Goal: Transaction & Acquisition: Purchase product/service

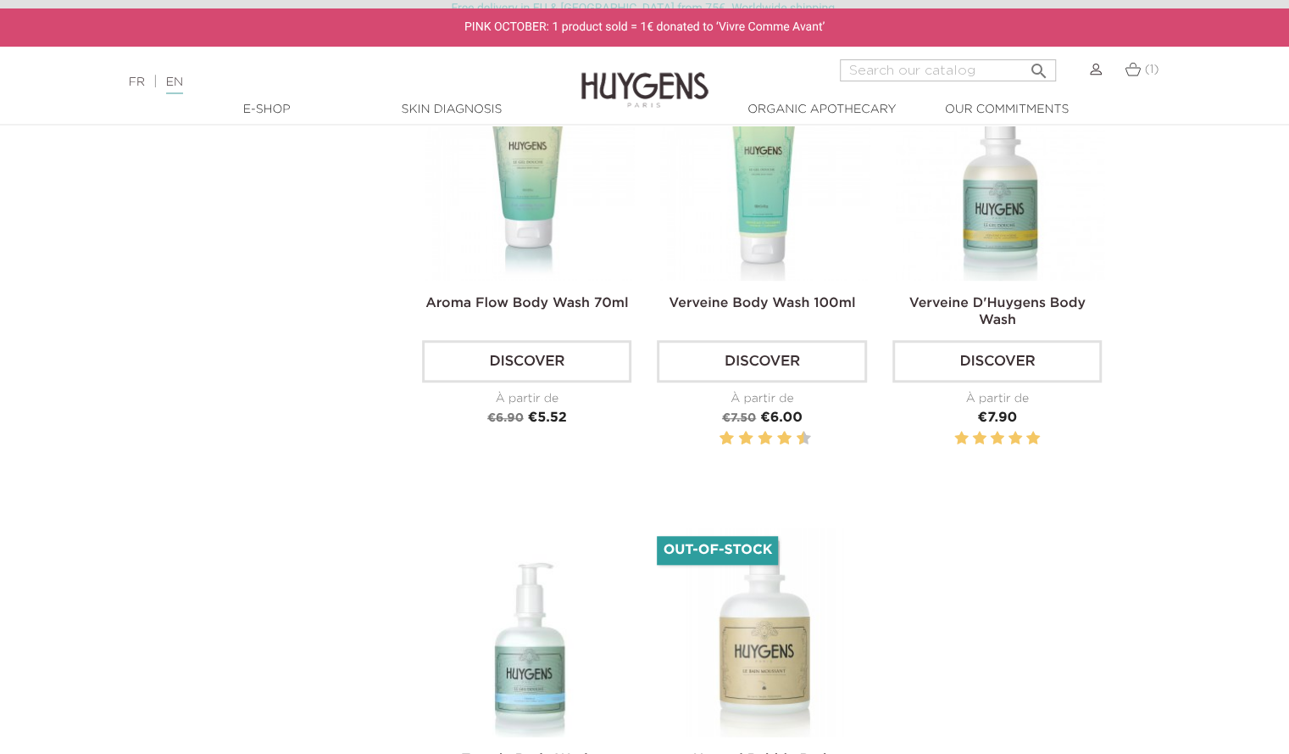
scroll to position [635, 0]
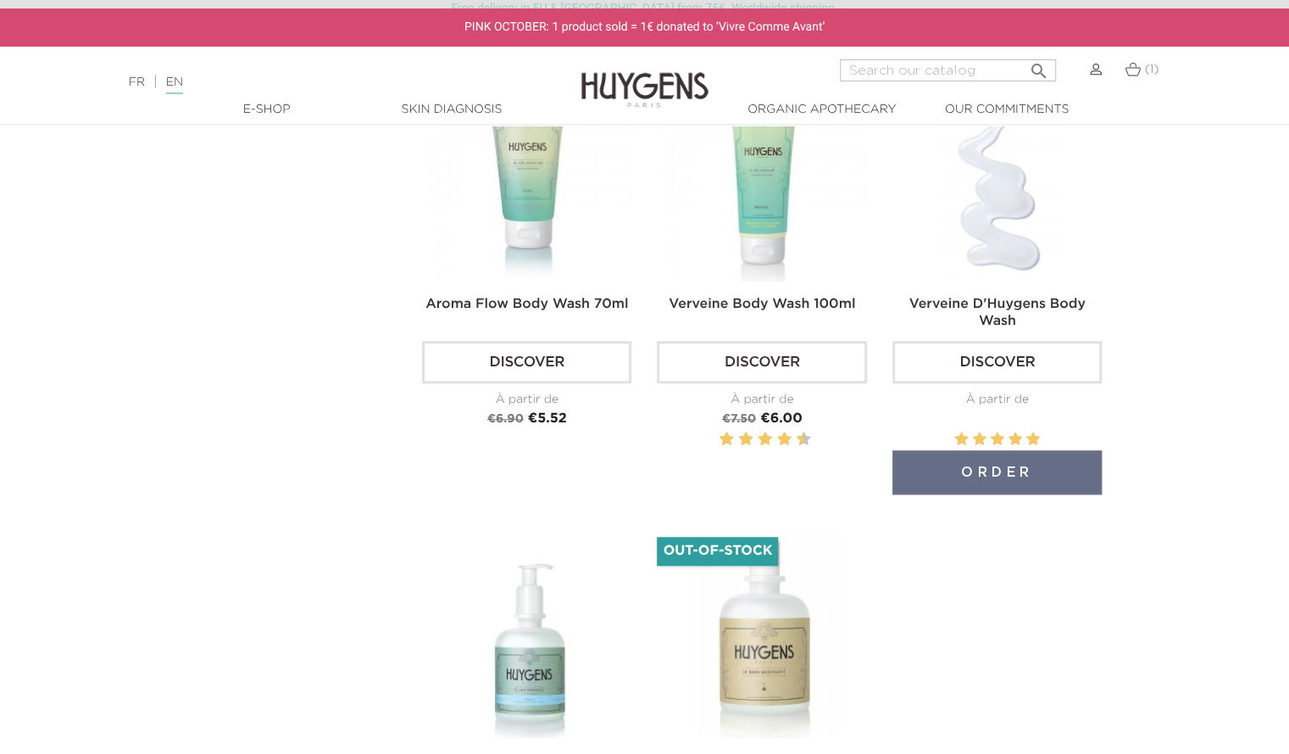
click at [1005, 308] on link "Verveine D'Huygens Body Wash" at bounding box center [998, 313] width 176 height 31
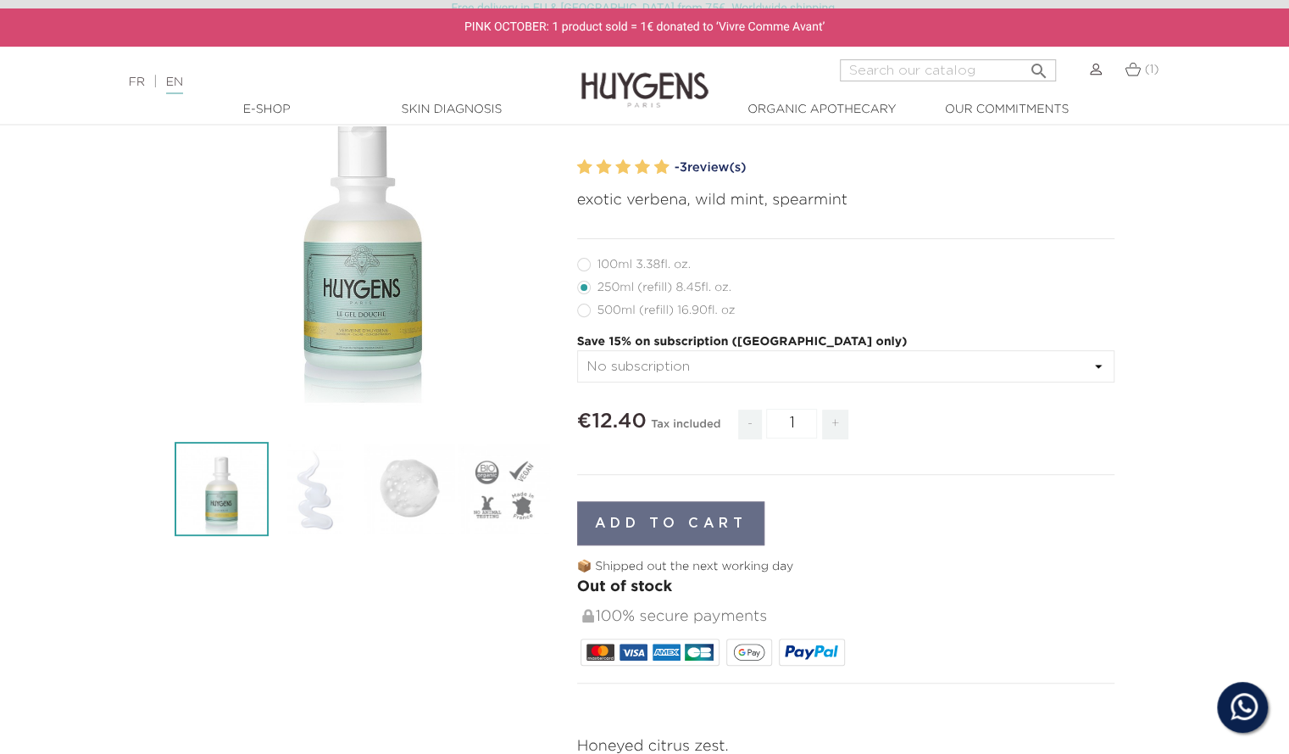
scroll to position [173, 0]
click at [585, 263] on label6"] "100ml 3.38fl. oz." at bounding box center [644, 264] width 134 height 14
radio input "true"
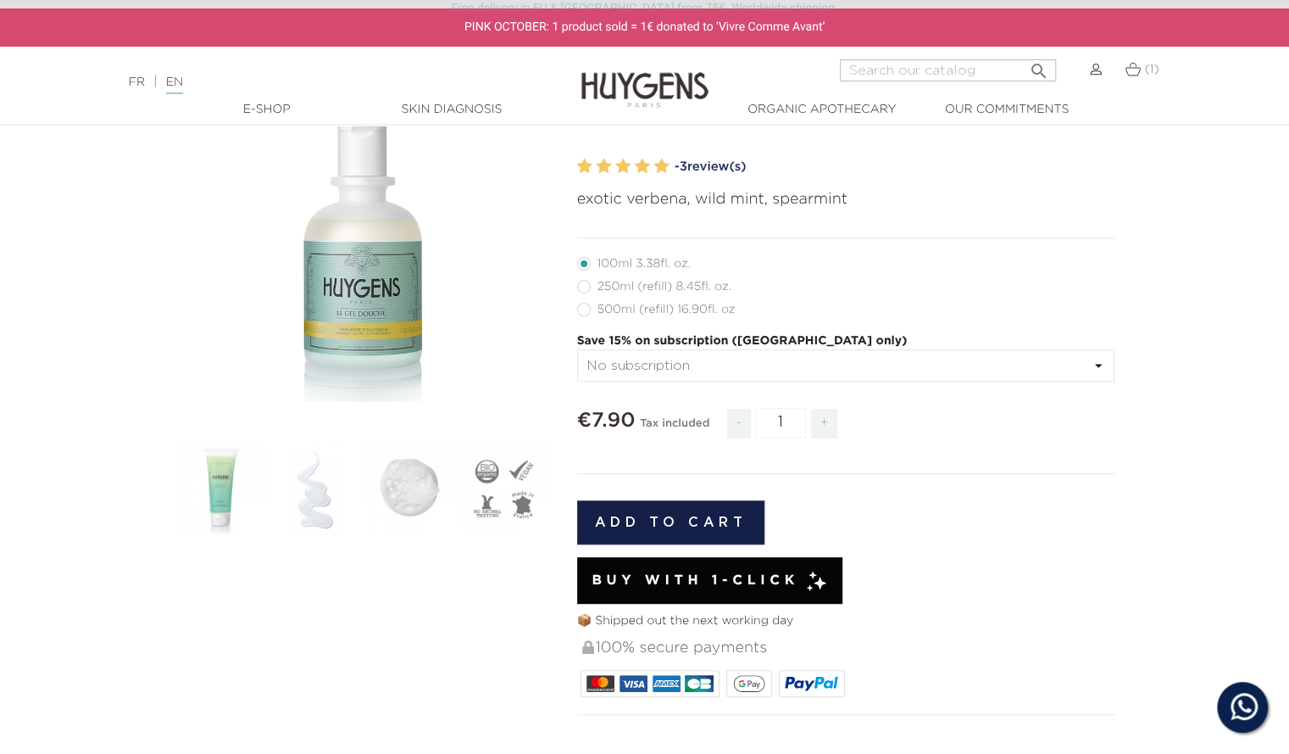
click at [582, 311] on label49"] "500ml (refill) 16.90fl. oz" at bounding box center [666, 310] width 179 height 14
radio input "true"
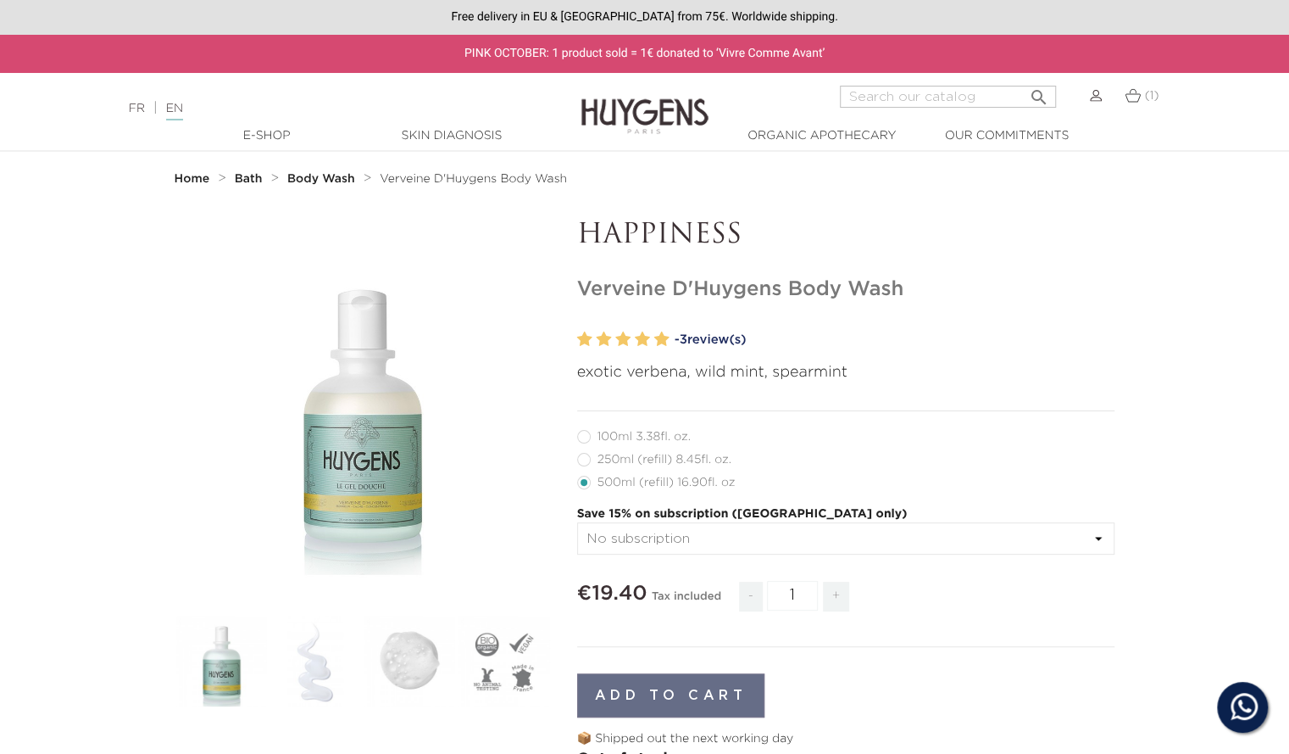
click at [332, 177] on strong "Body Wash" at bounding box center [321, 179] width 68 height 12
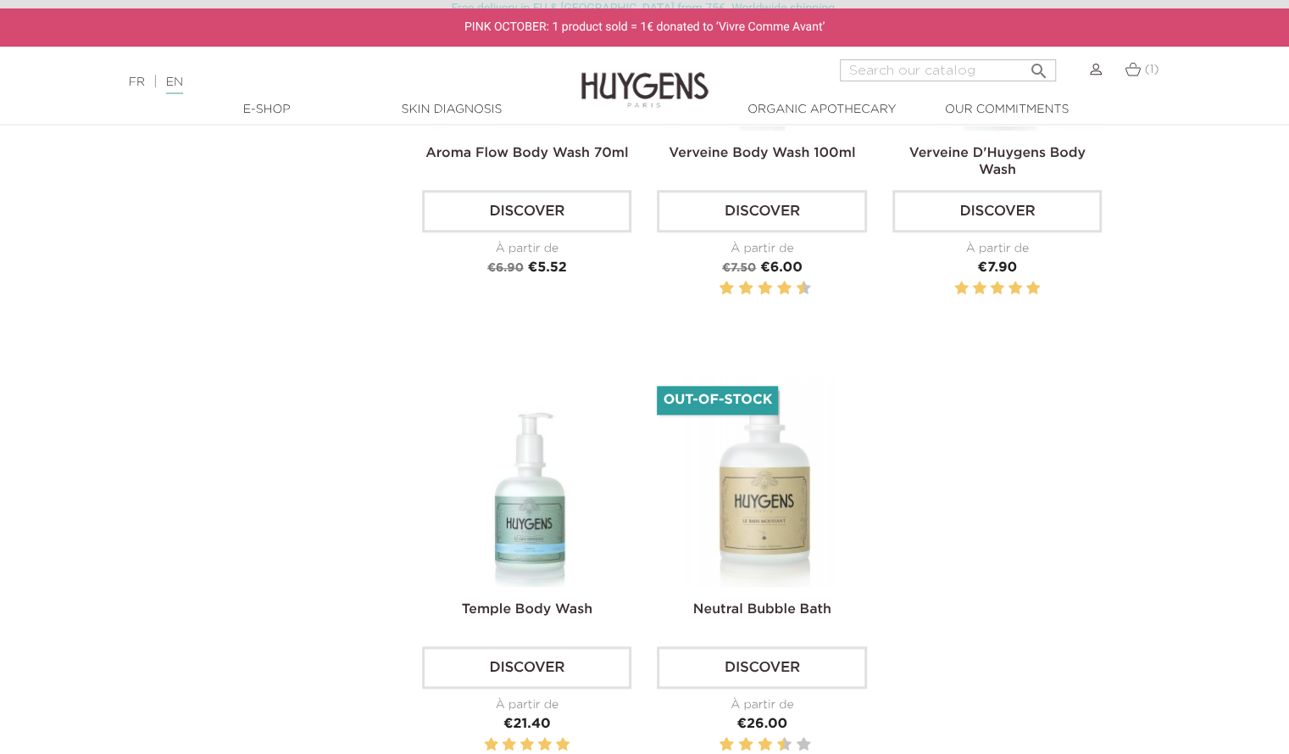
scroll to position [788, 0]
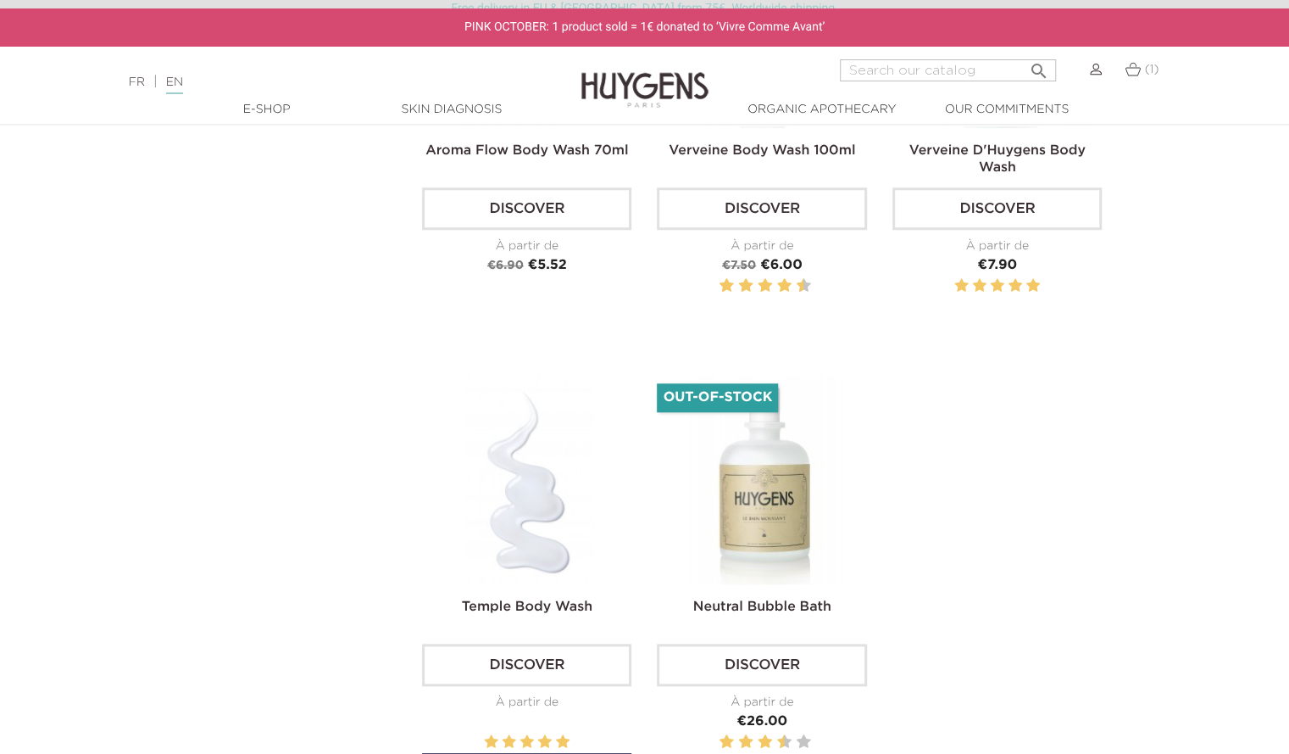
click at [557, 604] on link "Temple Body Wash" at bounding box center [527, 607] width 131 height 14
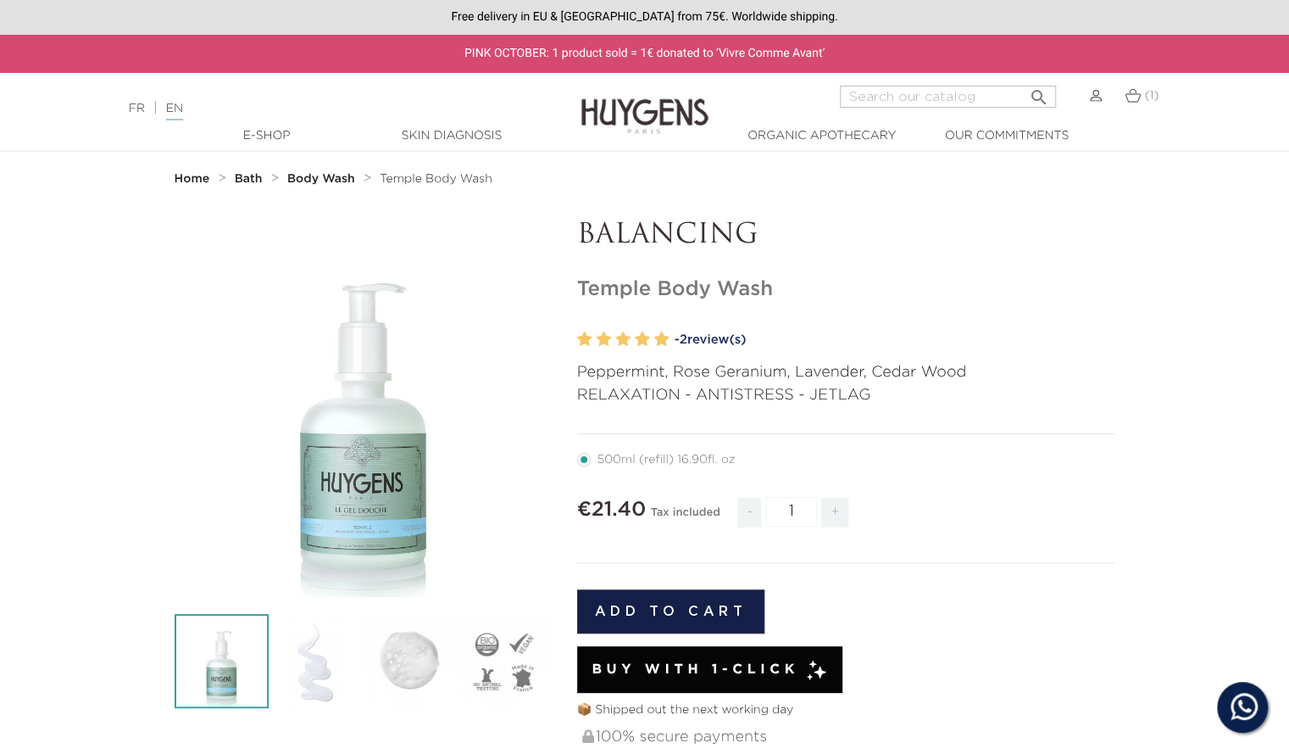
click at [693, 611] on button "Add to cart" at bounding box center [671, 611] width 188 height 44
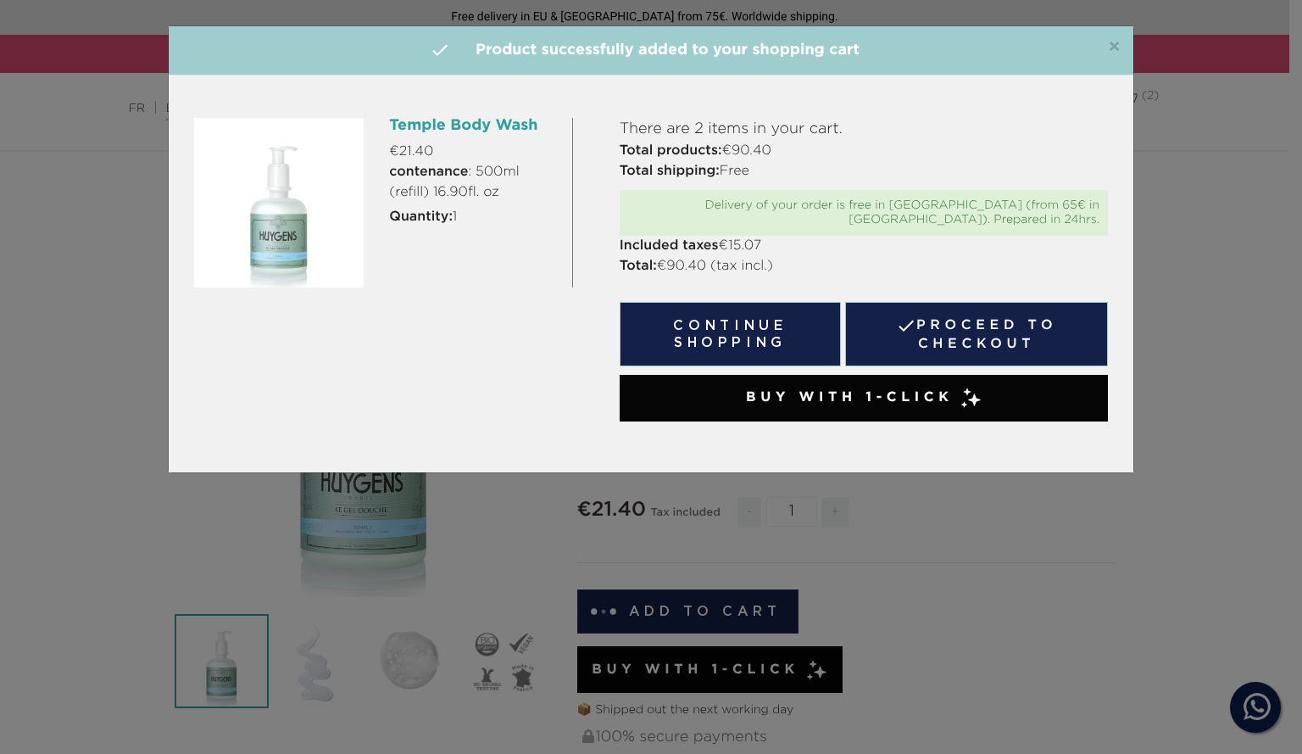
click at [1114, 48] on span "×" at bounding box center [1114, 47] width 13 height 20
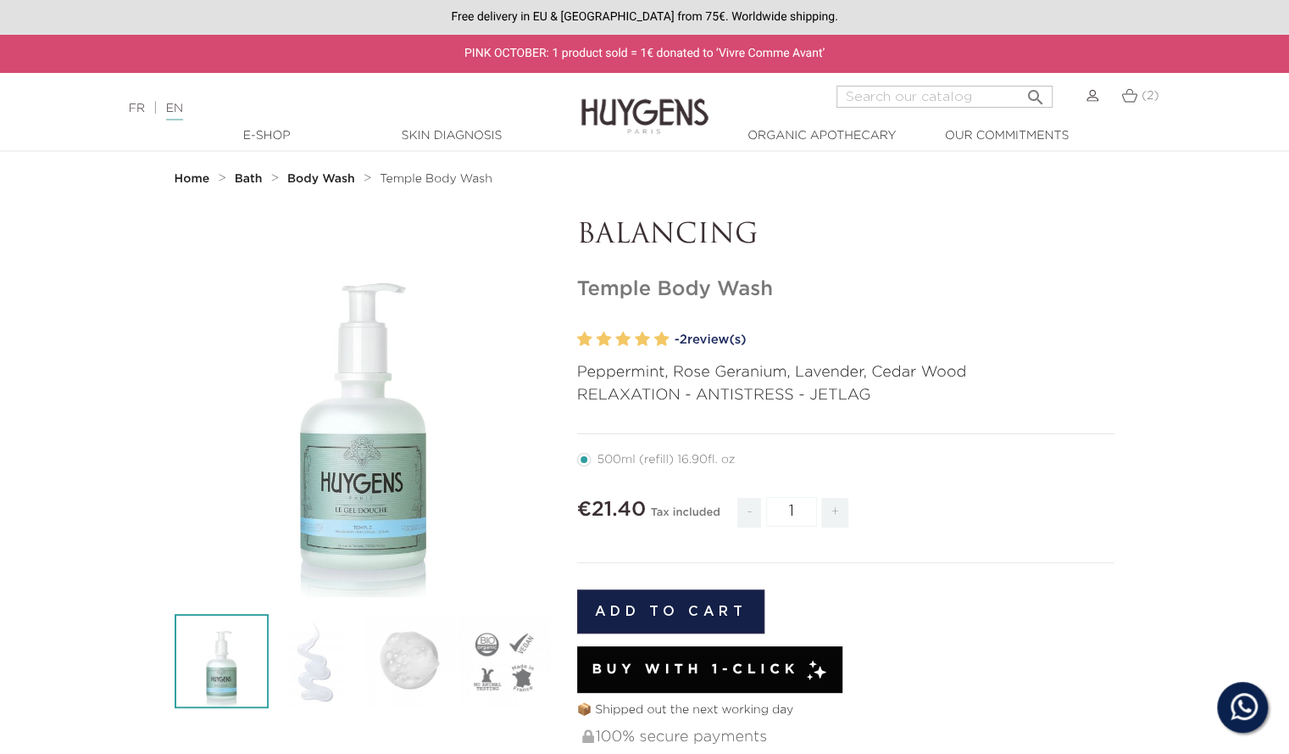
click at [319, 180] on strong "Body Wash" at bounding box center [321, 179] width 68 height 12
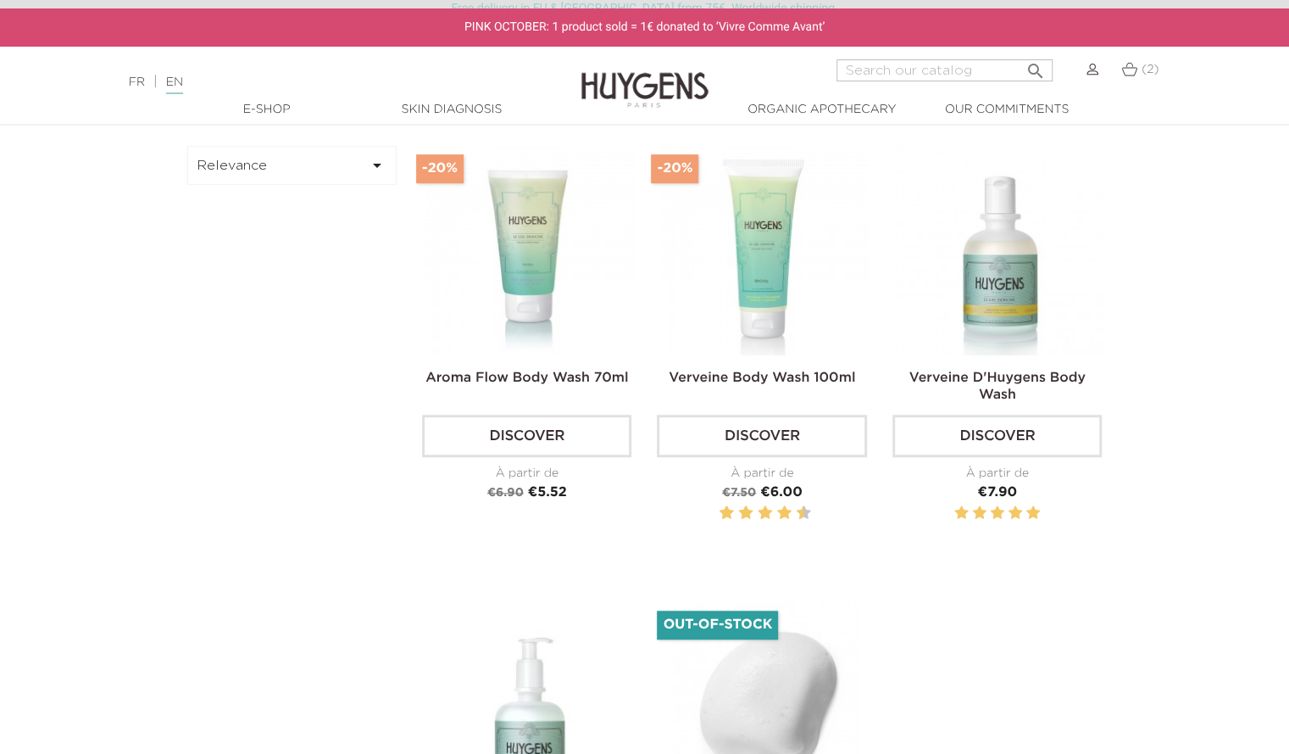
scroll to position [591, 0]
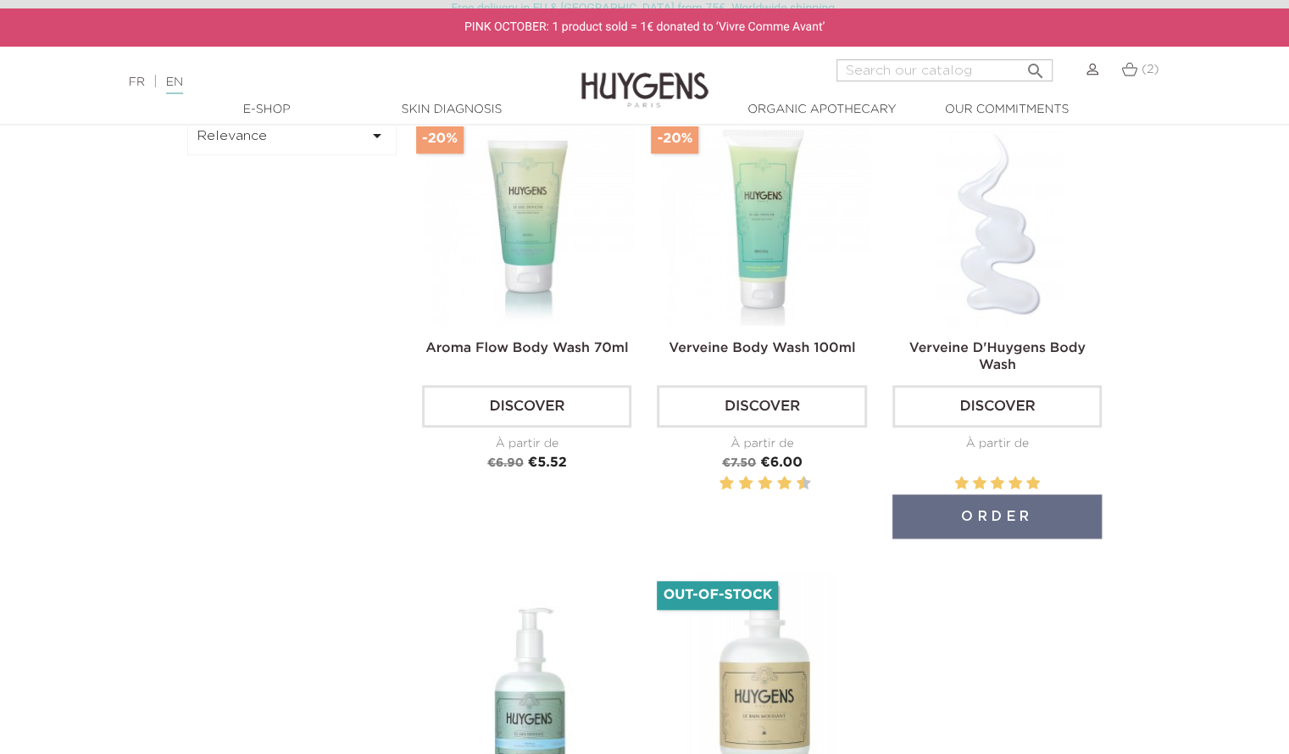
click at [1007, 354] on link "Verveine D'Huygens Body Wash" at bounding box center [998, 357] width 176 height 31
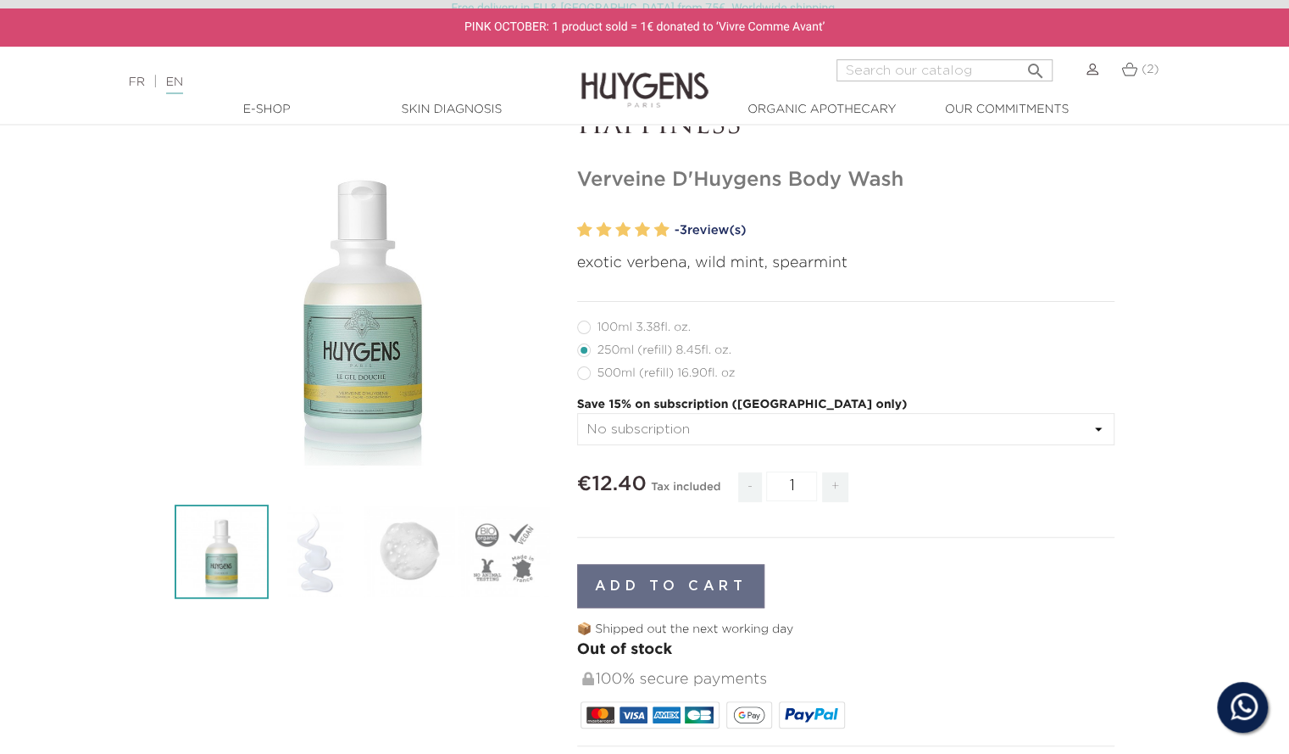
scroll to position [133, 0]
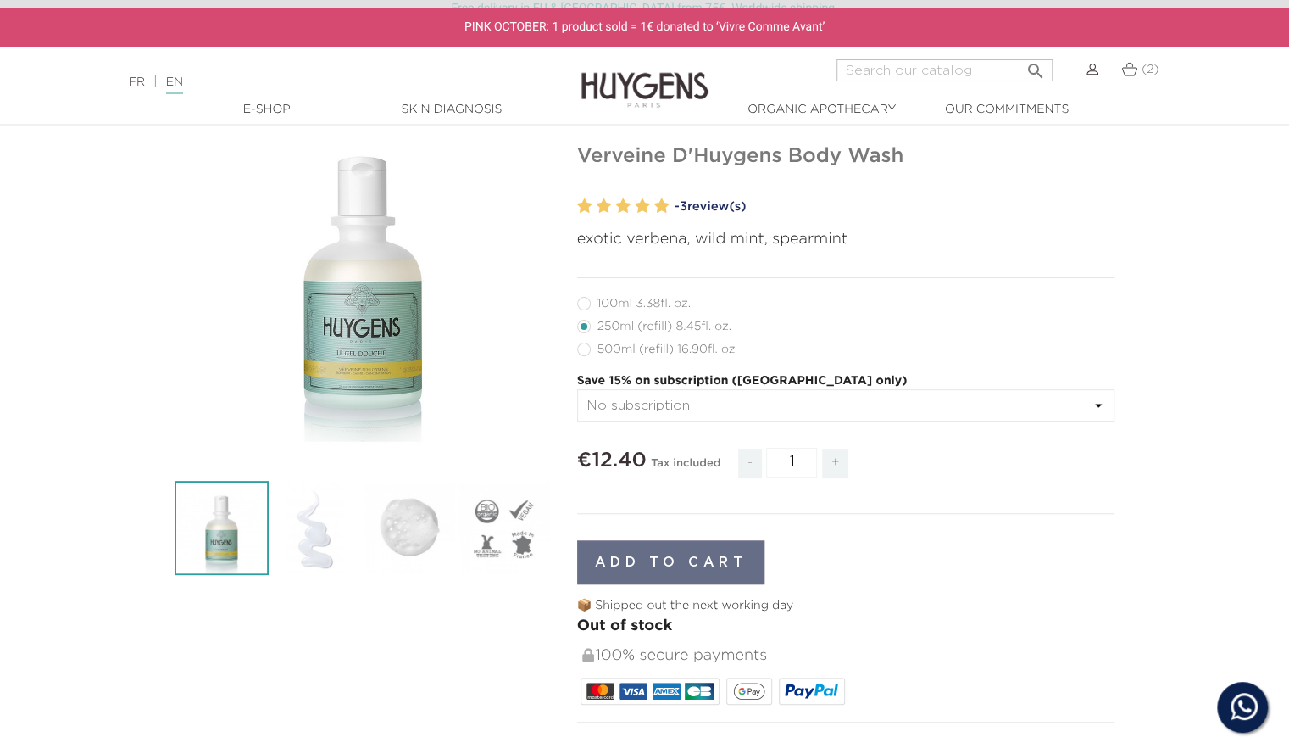
click at [604, 351] on label49"] "500ml (refill) 16.90fl. oz" at bounding box center [666, 349] width 179 height 14
radio input "true"
click at [585, 304] on label6"] "100ml 3.38fl. oz." at bounding box center [644, 304] width 134 height 14
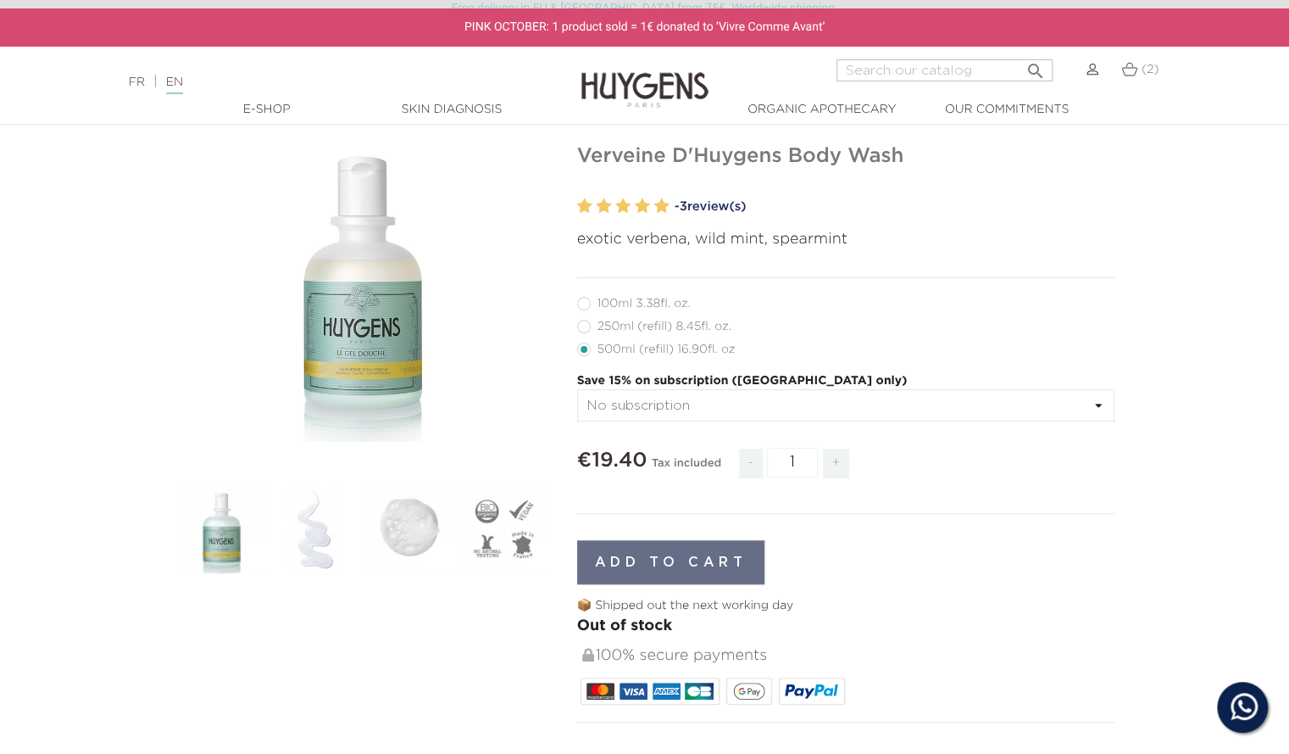
radio input "true"
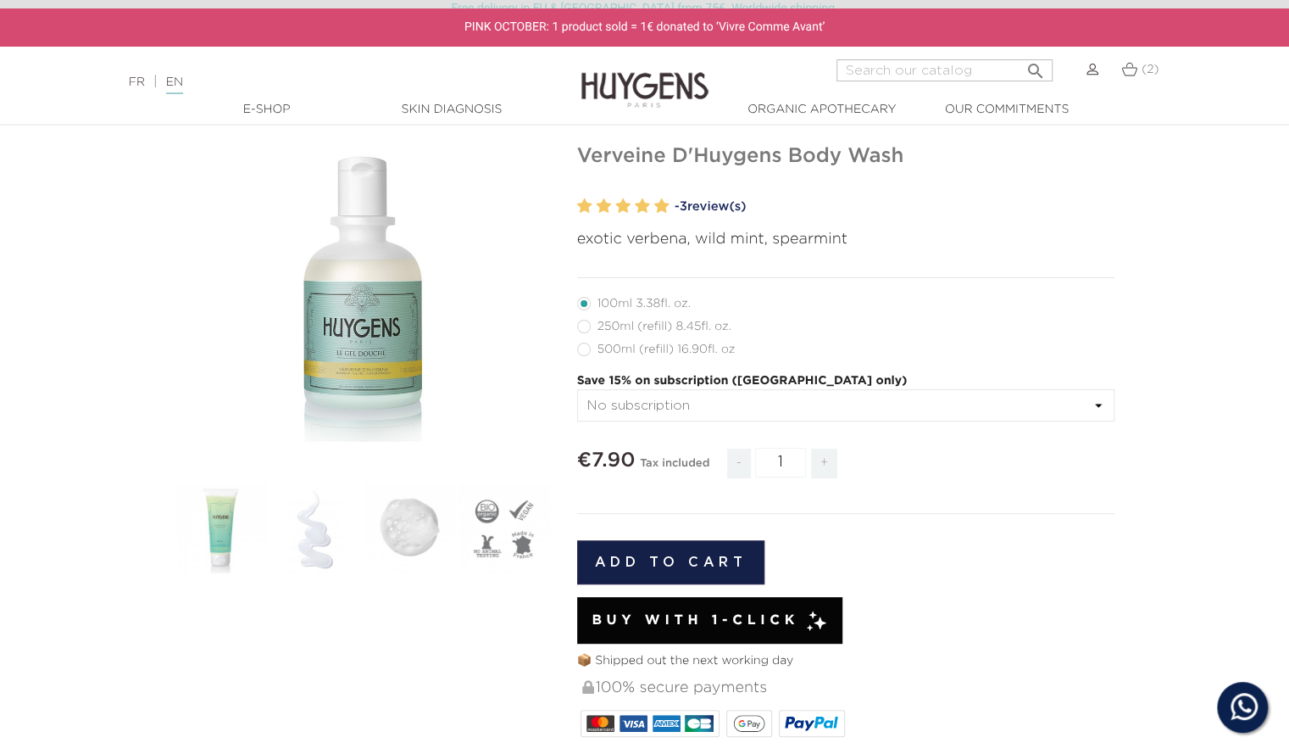
click at [724, 557] on button "Add to cart" at bounding box center [671, 562] width 188 height 44
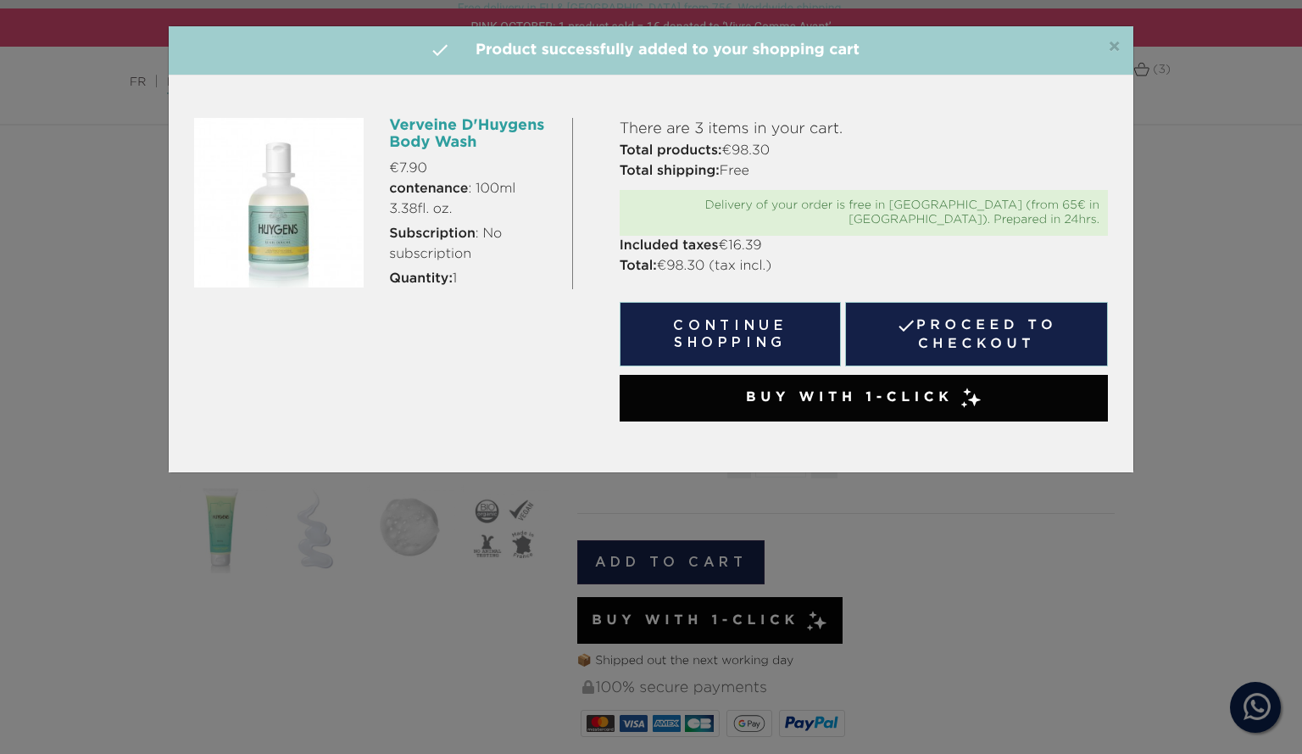
click at [1116, 47] on span "×" at bounding box center [1114, 47] width 13 height 20
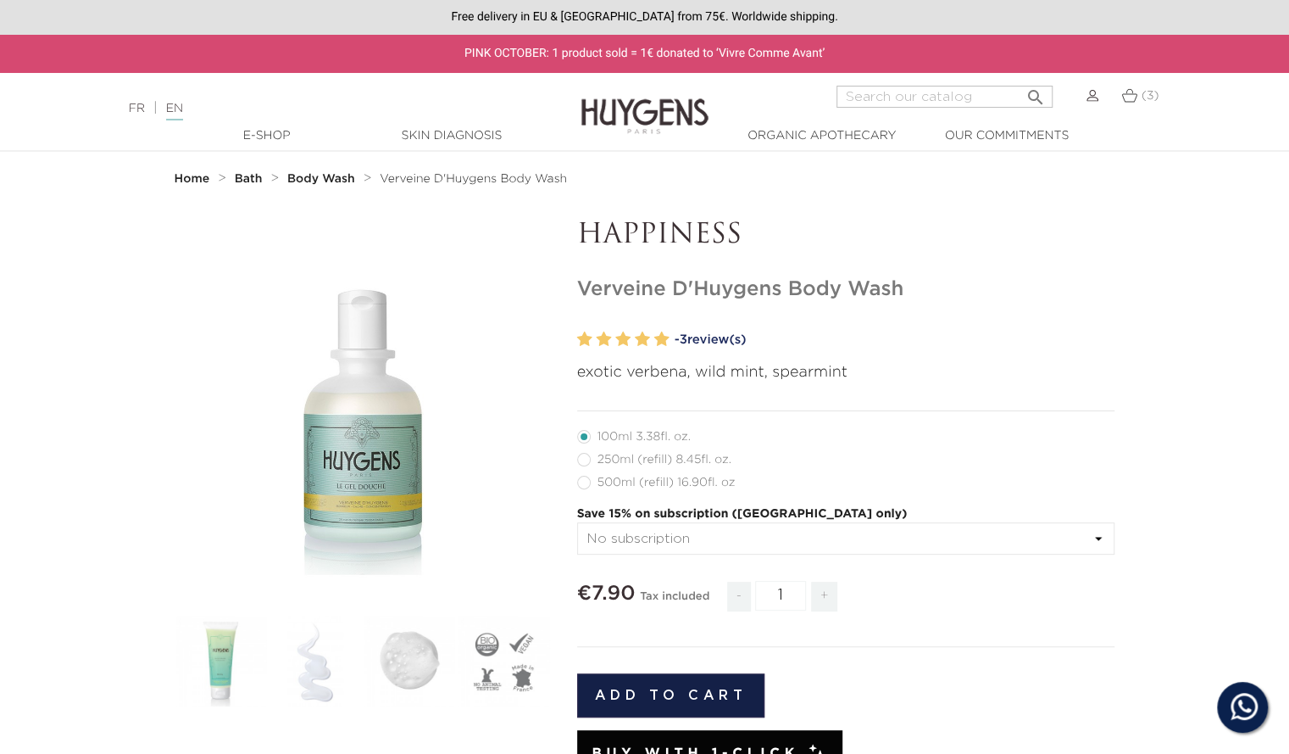
click at [327, 179] on strong "Body Wash" at bounding box center [321, 179] width 68 height 12
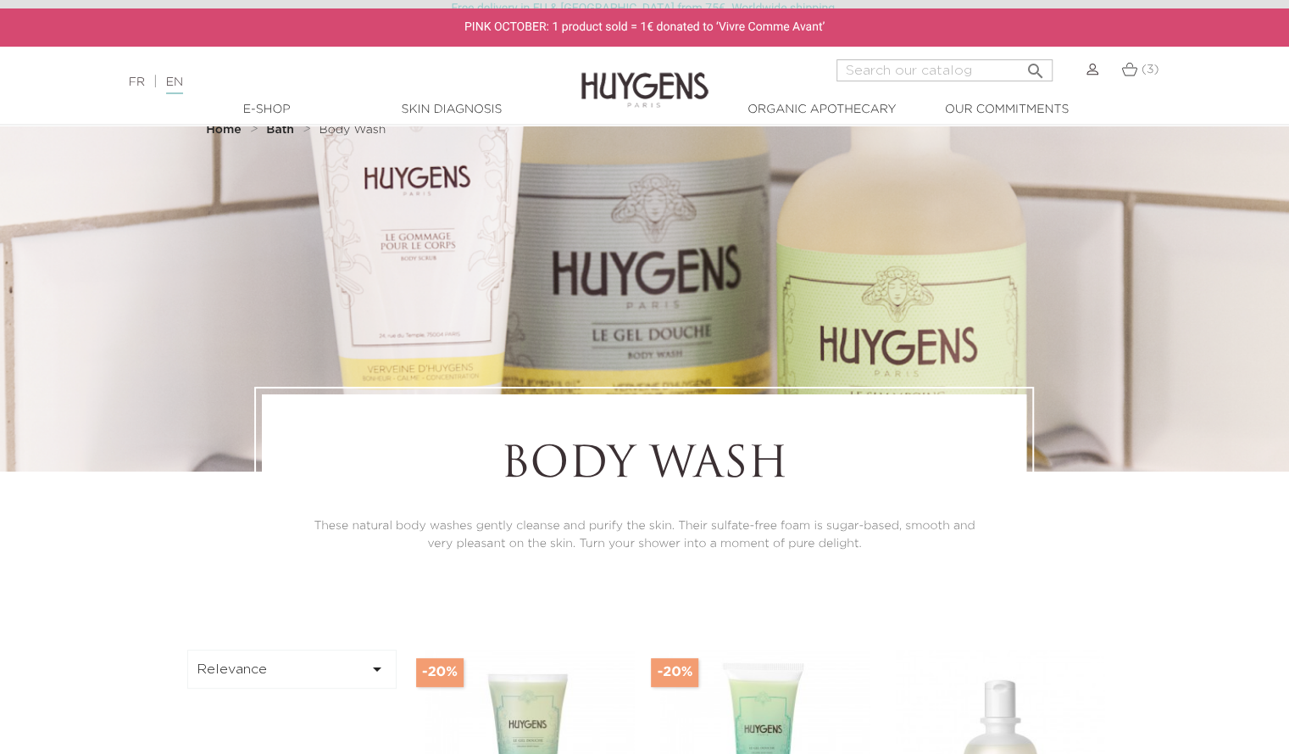
scroll to position [55, 0]
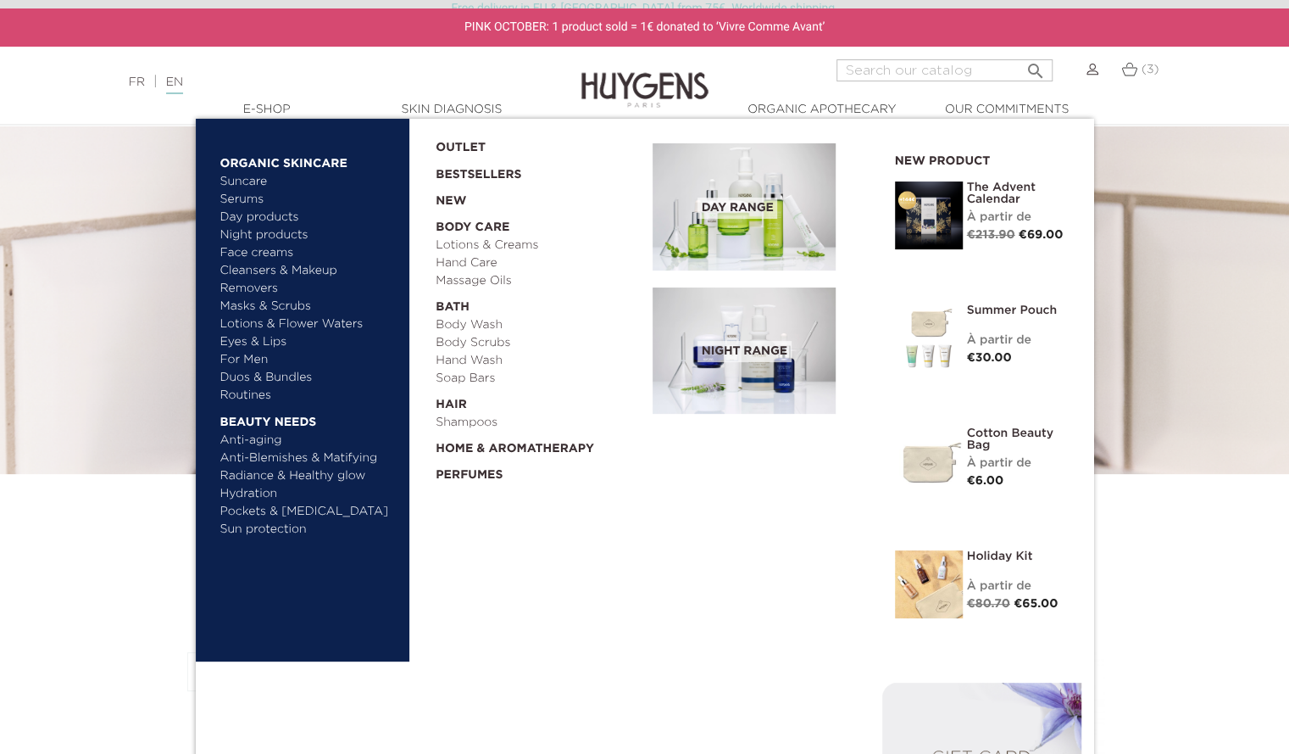
click at [497, 341] on link "Body Scrubs" at bounding box center [538, 343] width 205 height 18
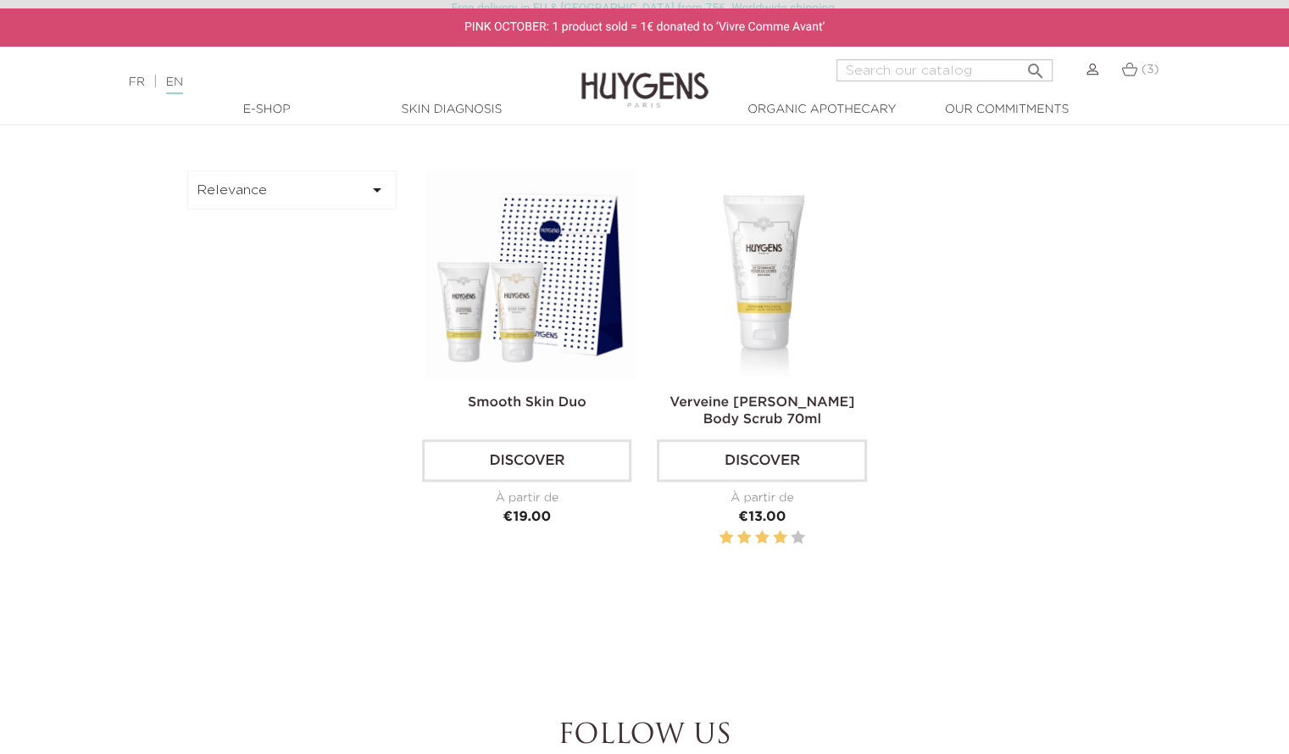
scroll to position [536, 0]
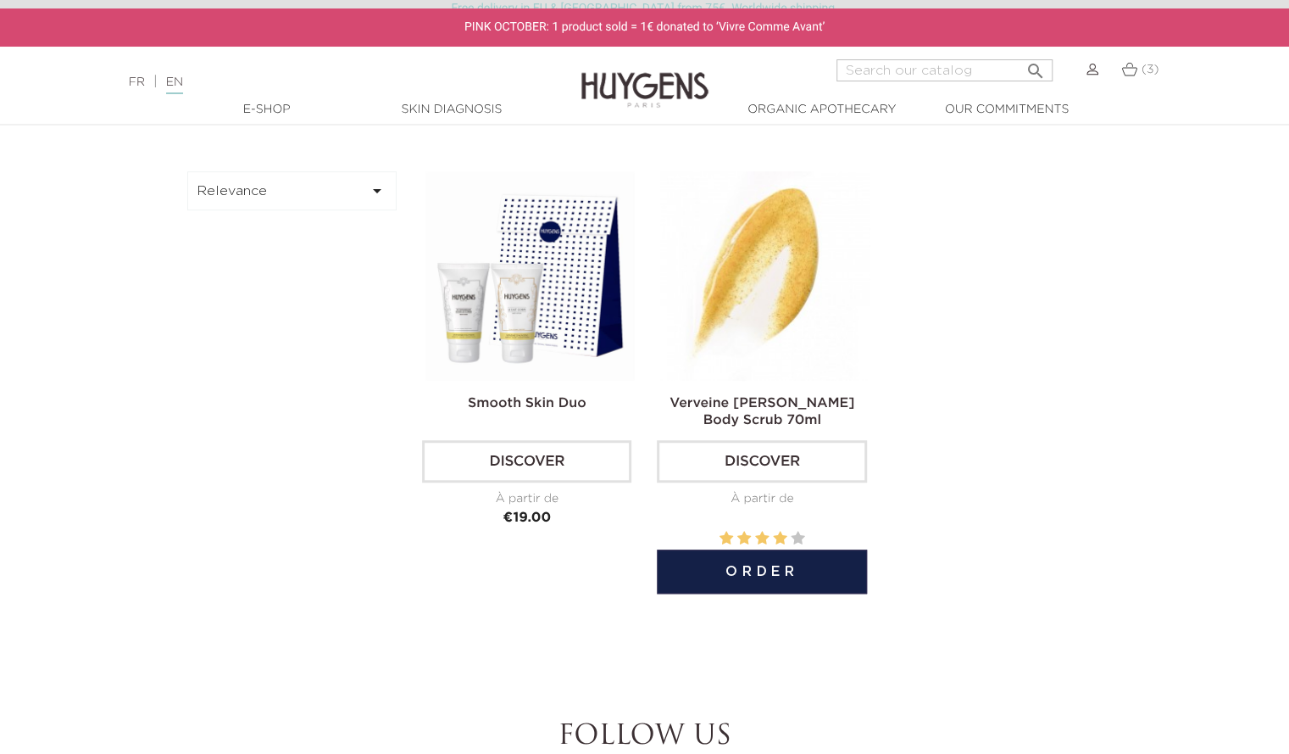
click at [769, 408] on link "Verveine [PERSON_NAME] Body Scrub 70ml" at bounding box center [762, 412] width 185 height 31
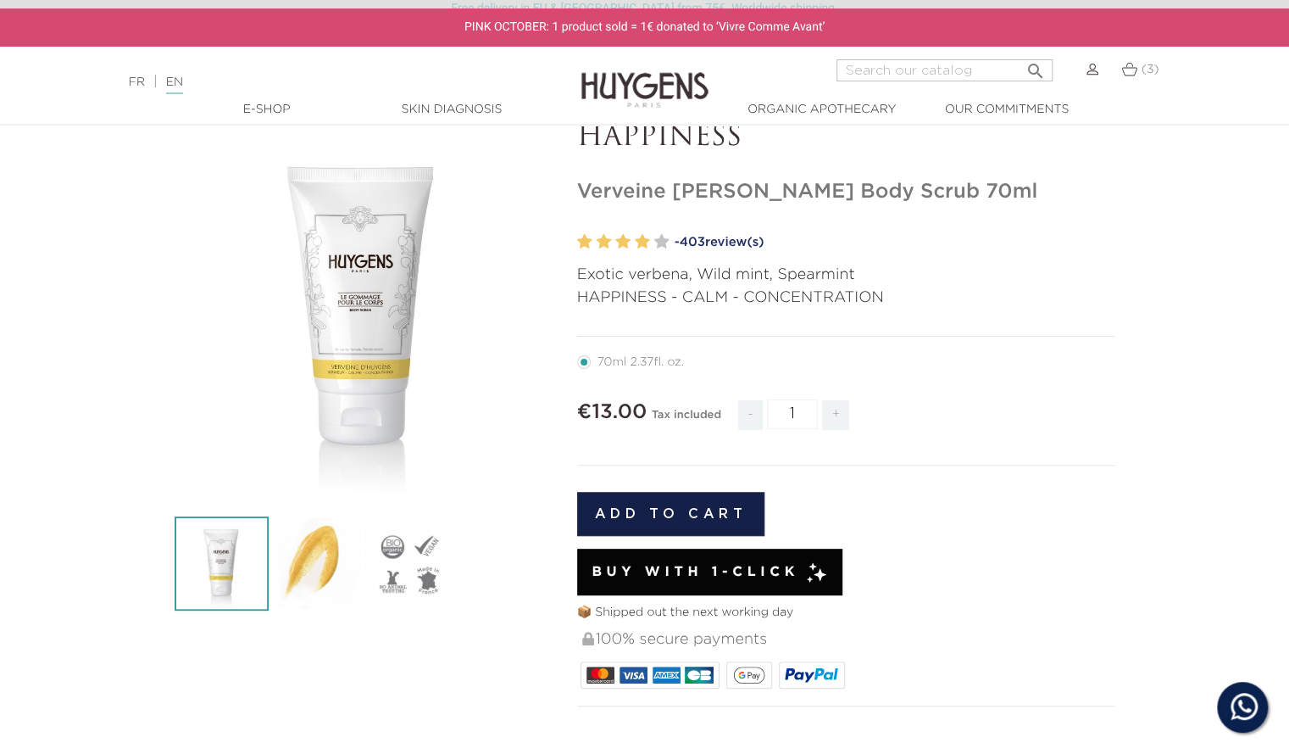
scroll to position [93, 0]
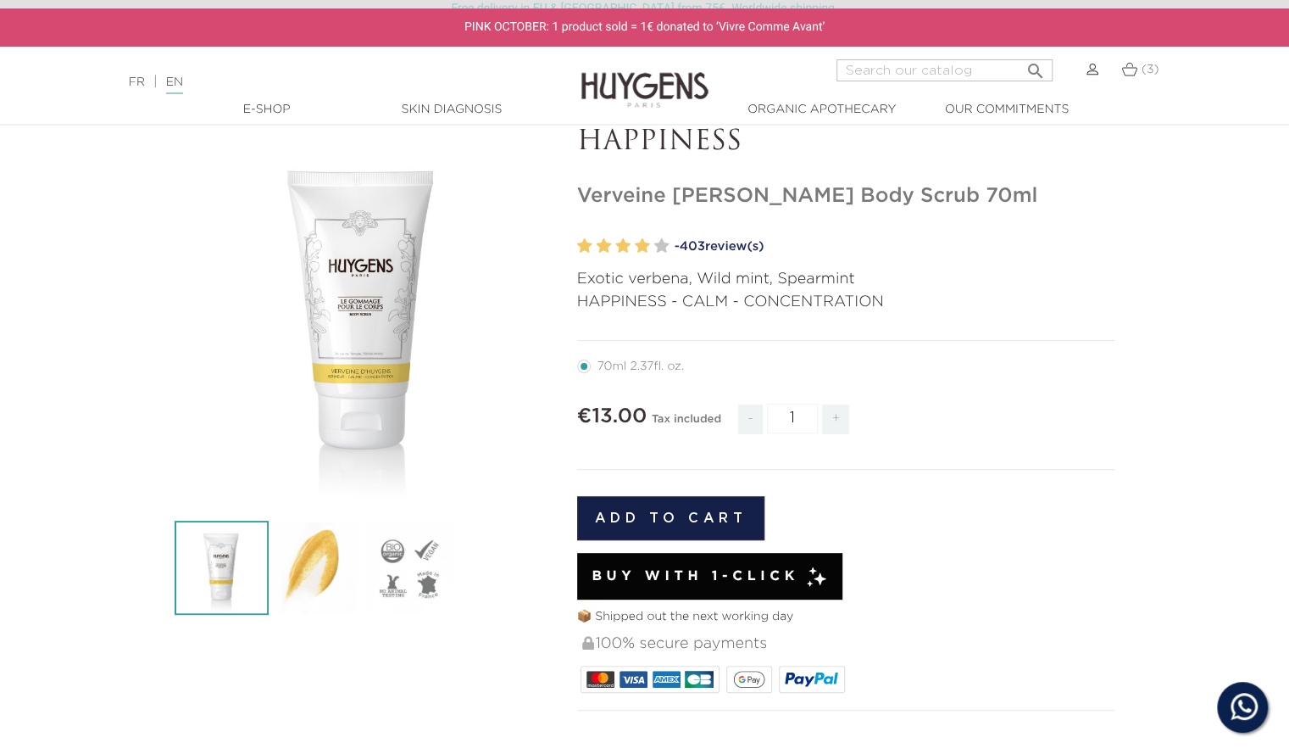
click at [669, 521] on button "Add to cart" at bounding box center [671, 518] width 188 height 44
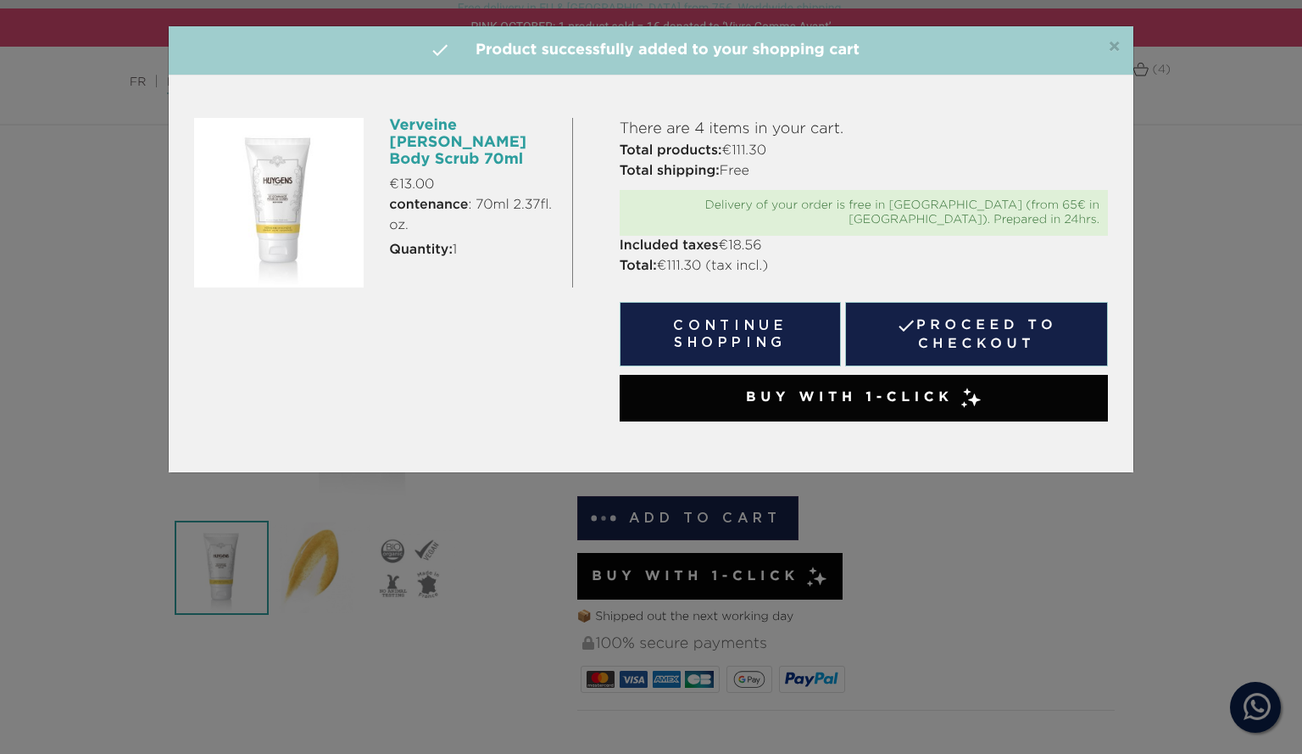
click at [1119, 43] on span "×" at bounding box center [1114, 47] width 13 height 20
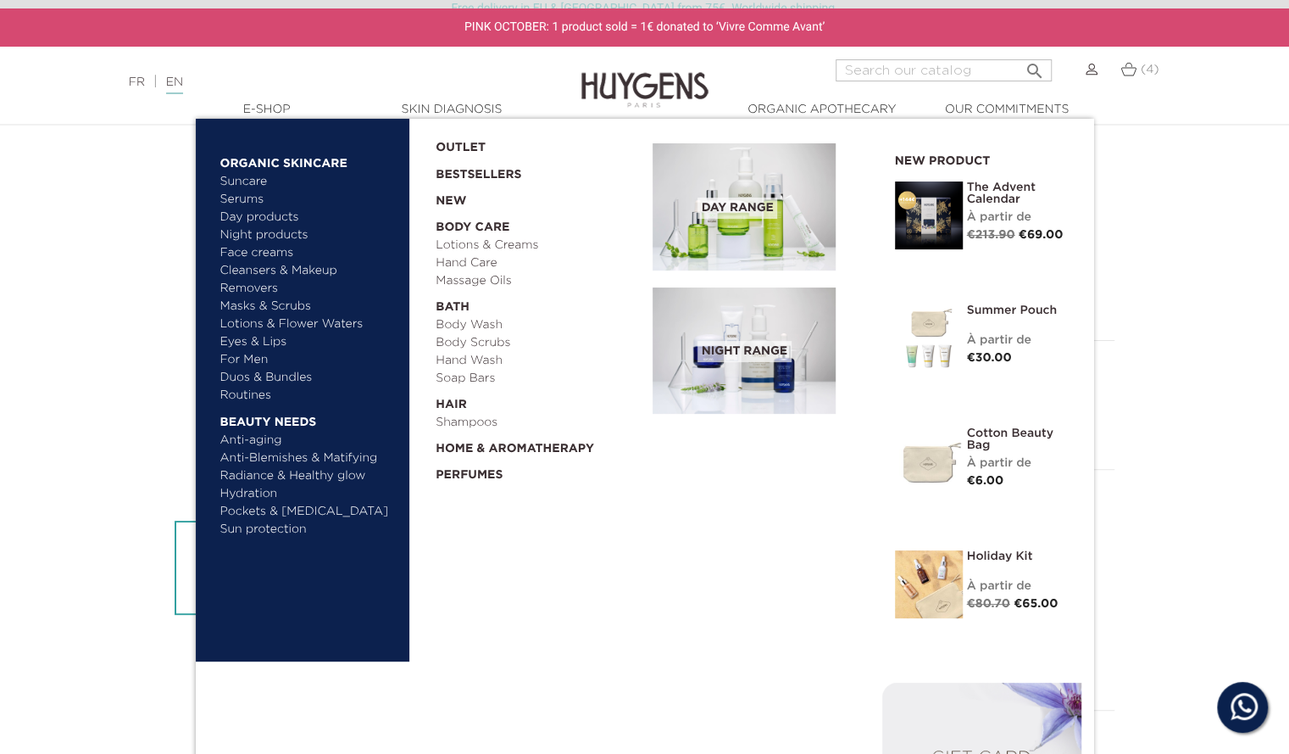
click at [473, 380] on link "Soap Bars" at bounding box center [538, 379] width 205 height 18
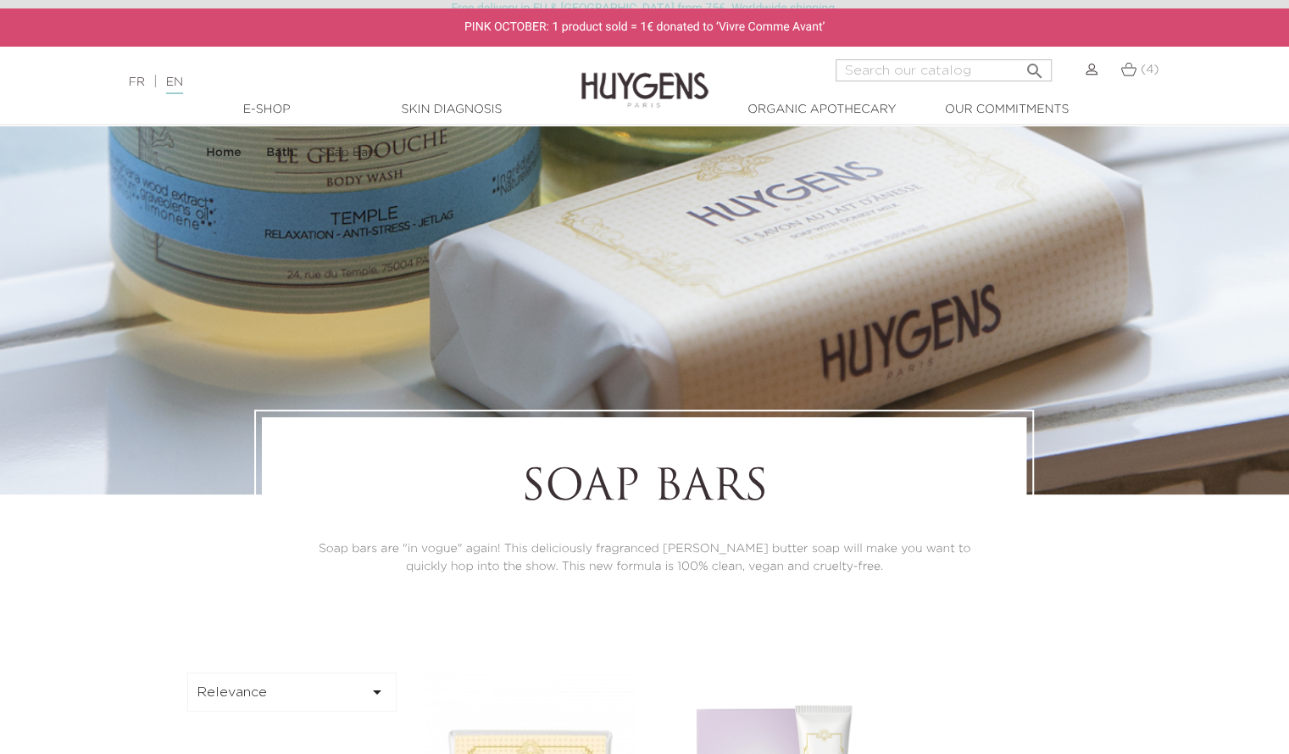
scroll to position [33, 0]
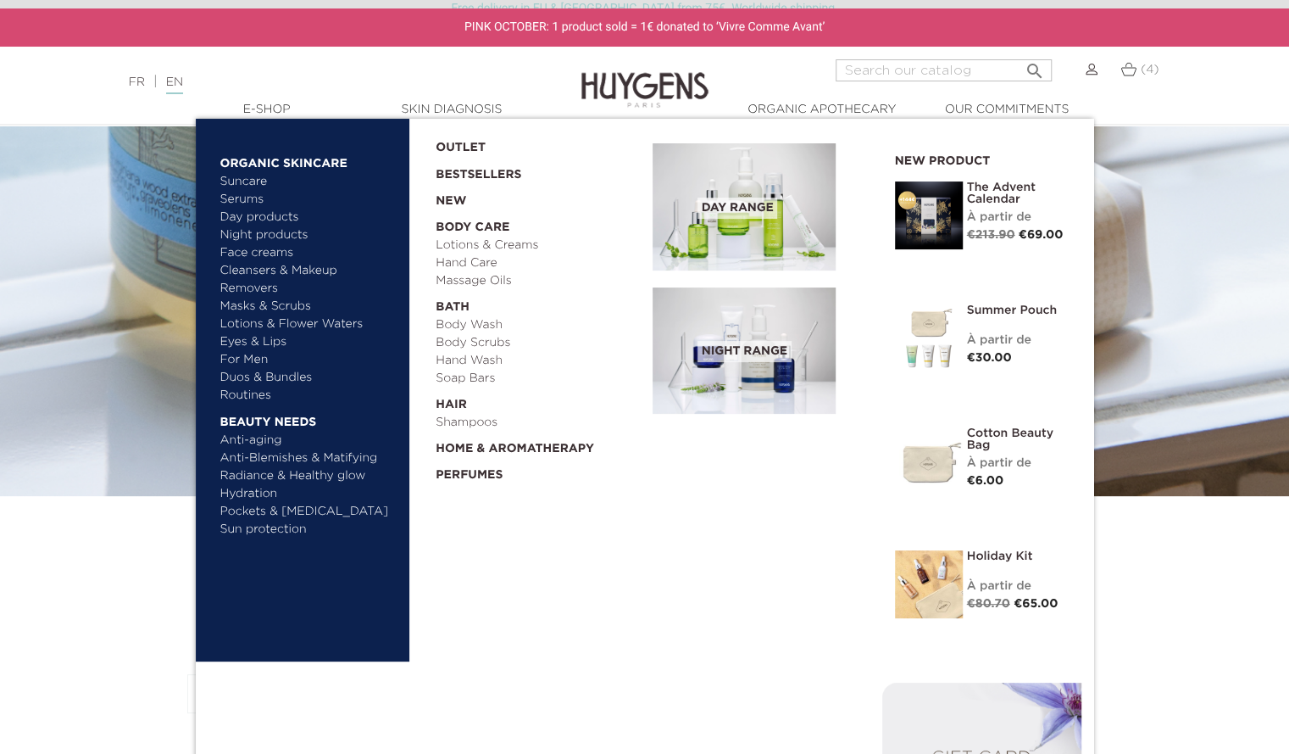
click at [483, 472] on link "Perfumes" at bounding box center [538, 471] width 205 height 26
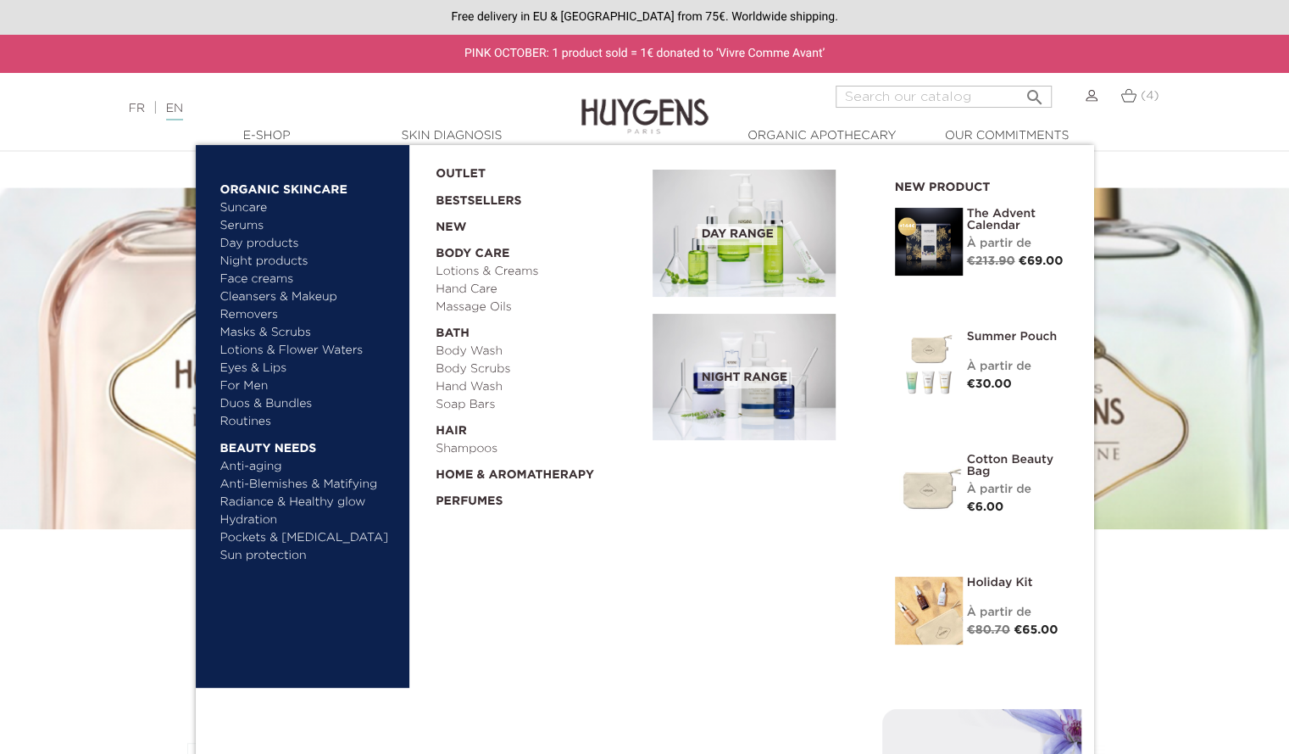
click at [488, 199] on link "Bestsellers" at bounding box center [531, 196] width 190 height 27
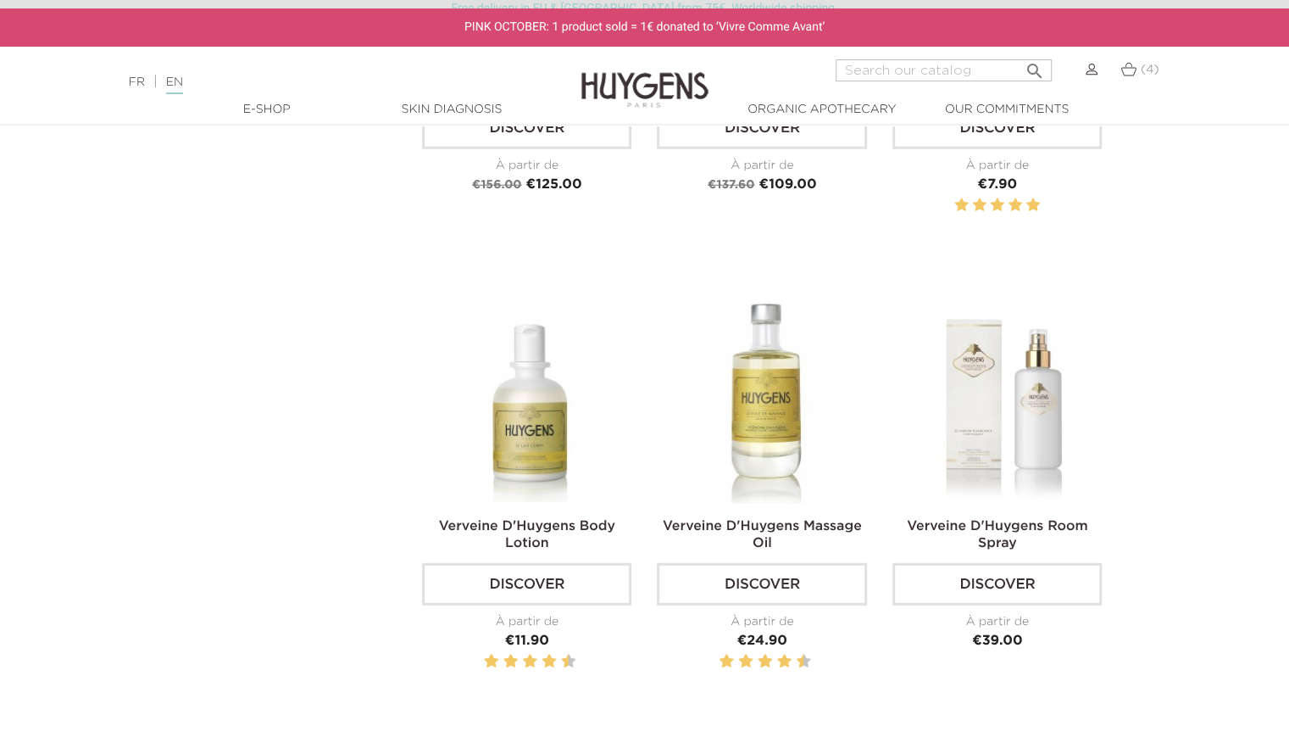
scroll to position [2673, 0]
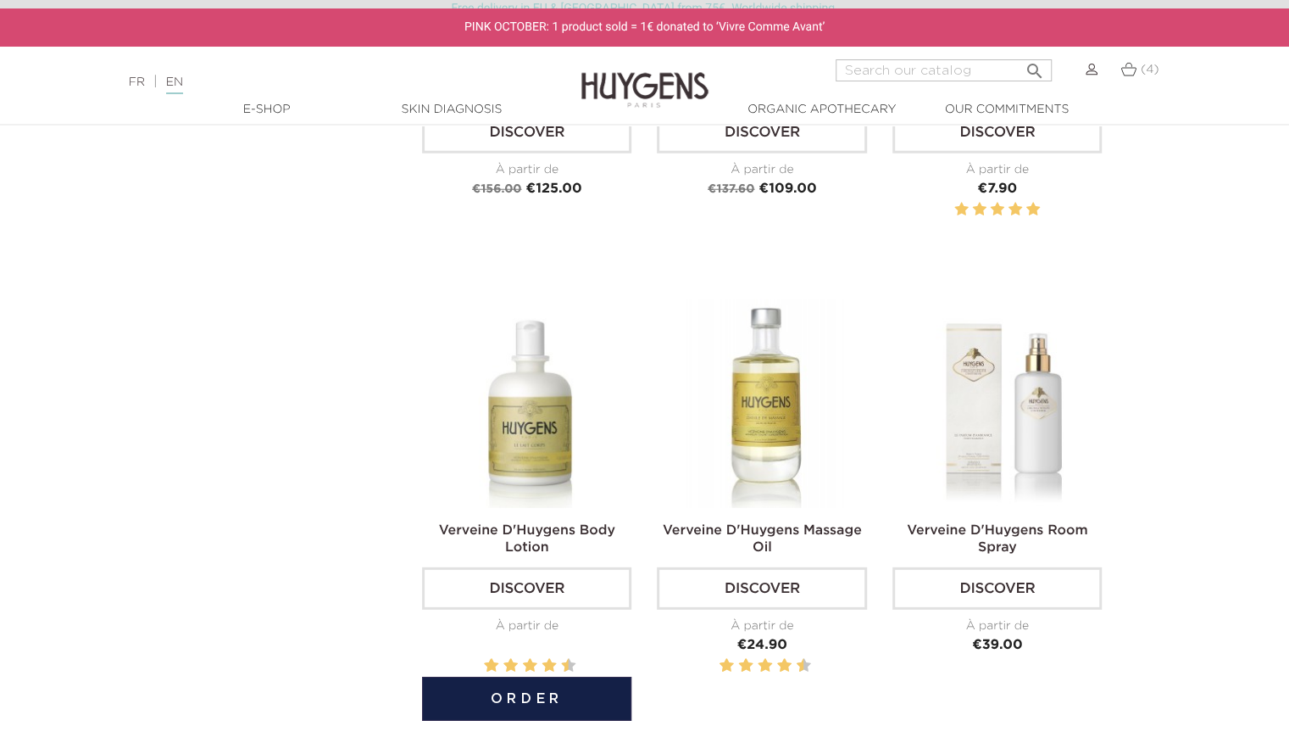
click at [511, 524] on link "Verveine D'Huygens Body Lotion" at bounding box center [527, 539] width 176 height 31
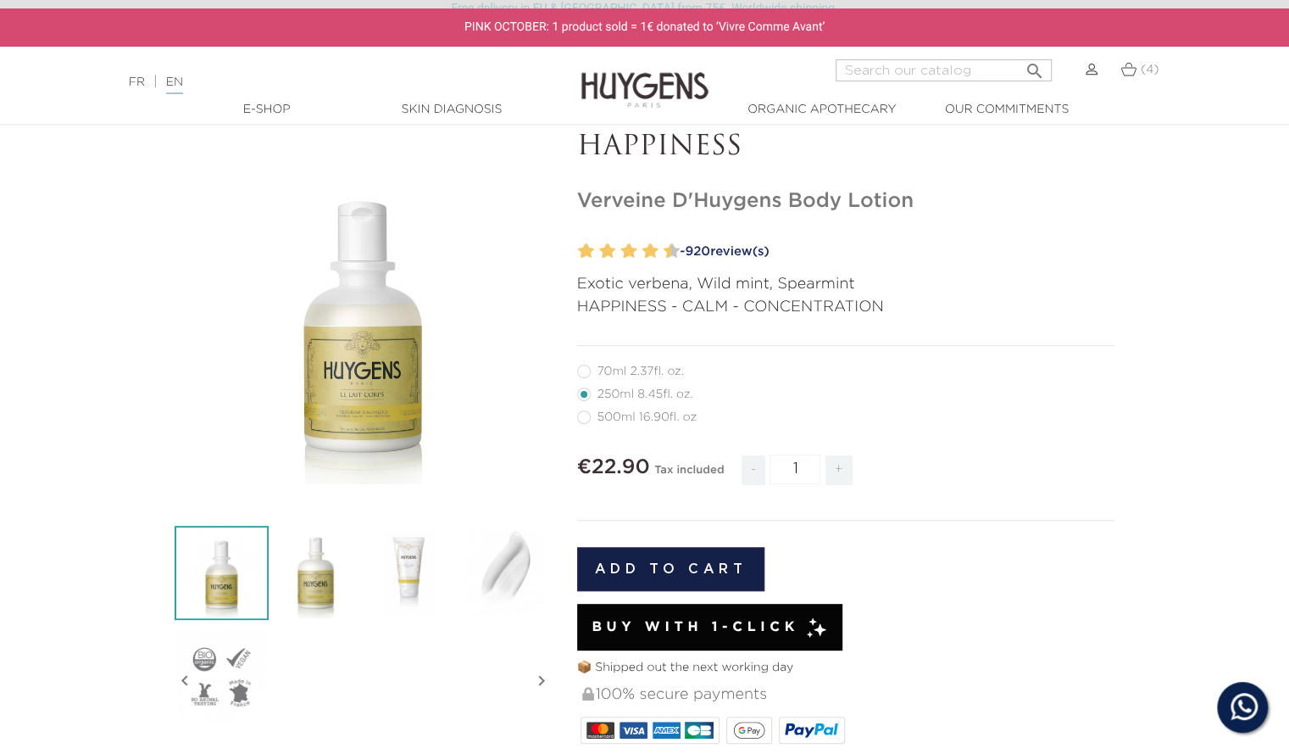
scroll to position [91, 0]
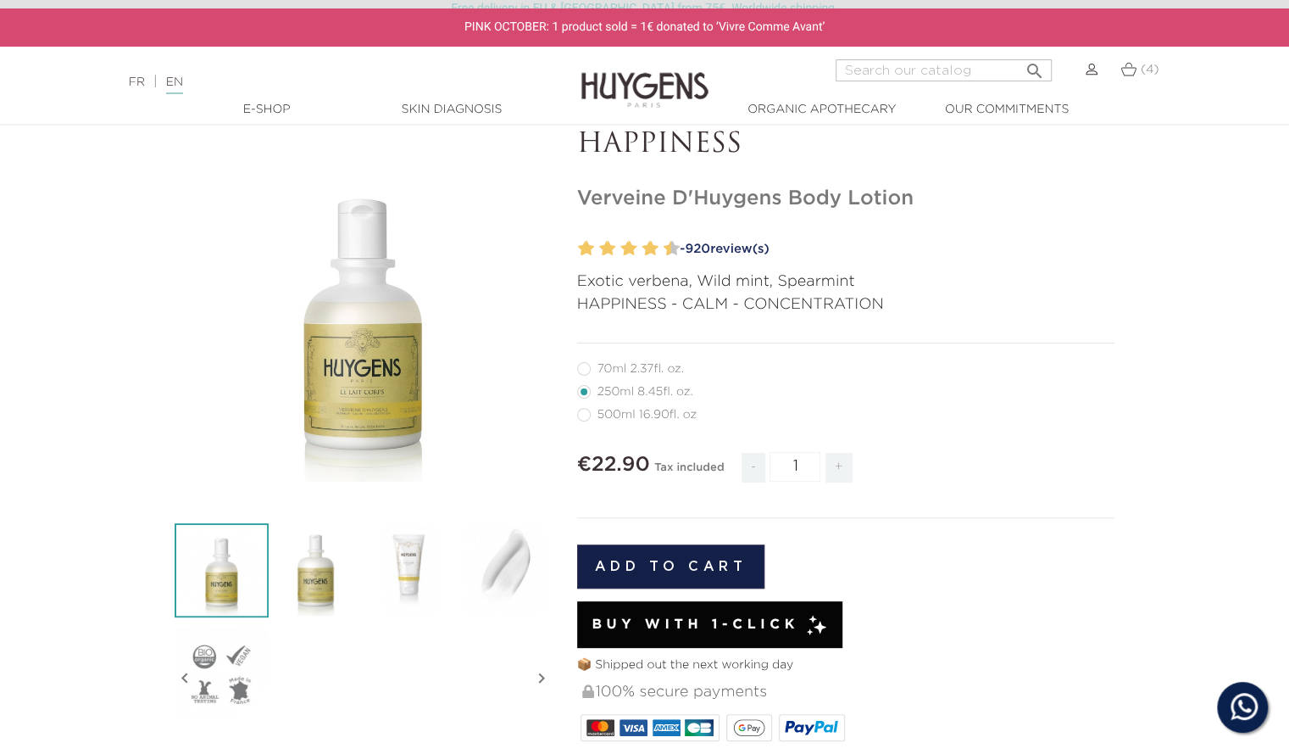
click at [663, 559] on button "Add to cart" at bounding box center [671, 566] width 188 height 44
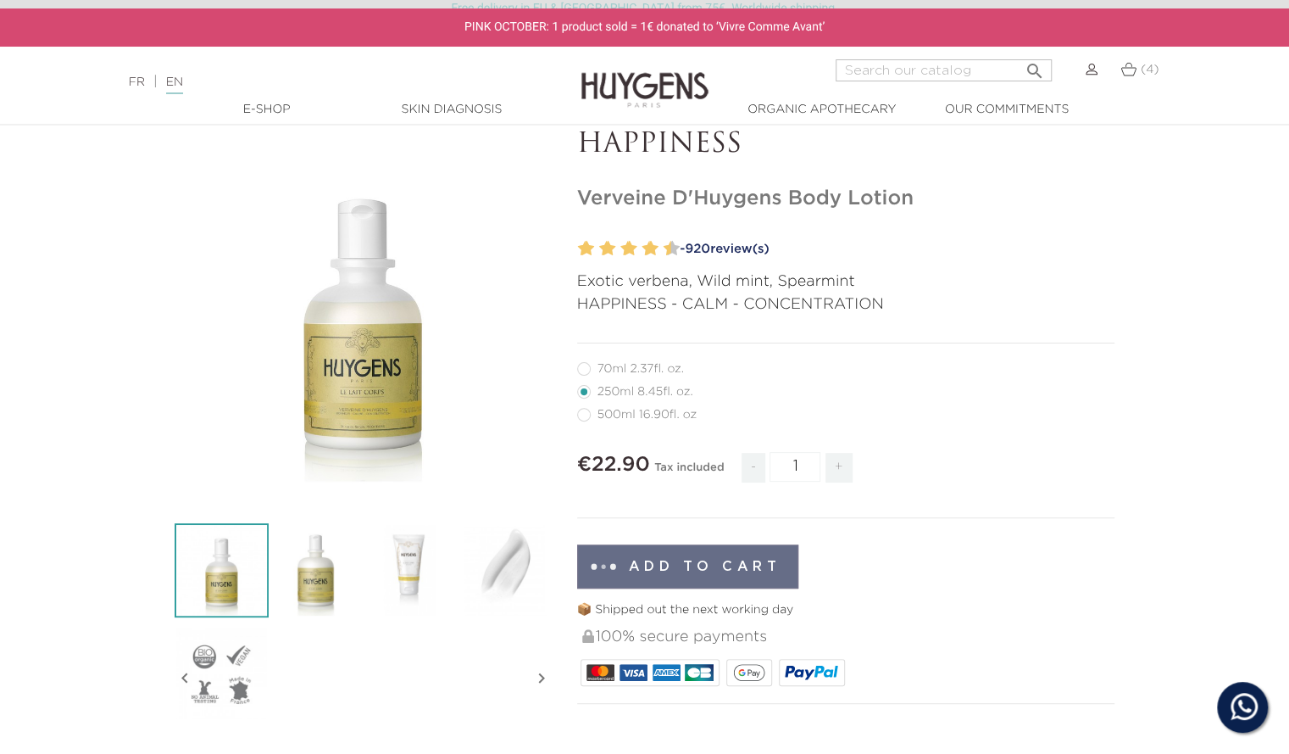
click at [360, 407] on div "" at bounding box center [363, 317] width 377 height 377
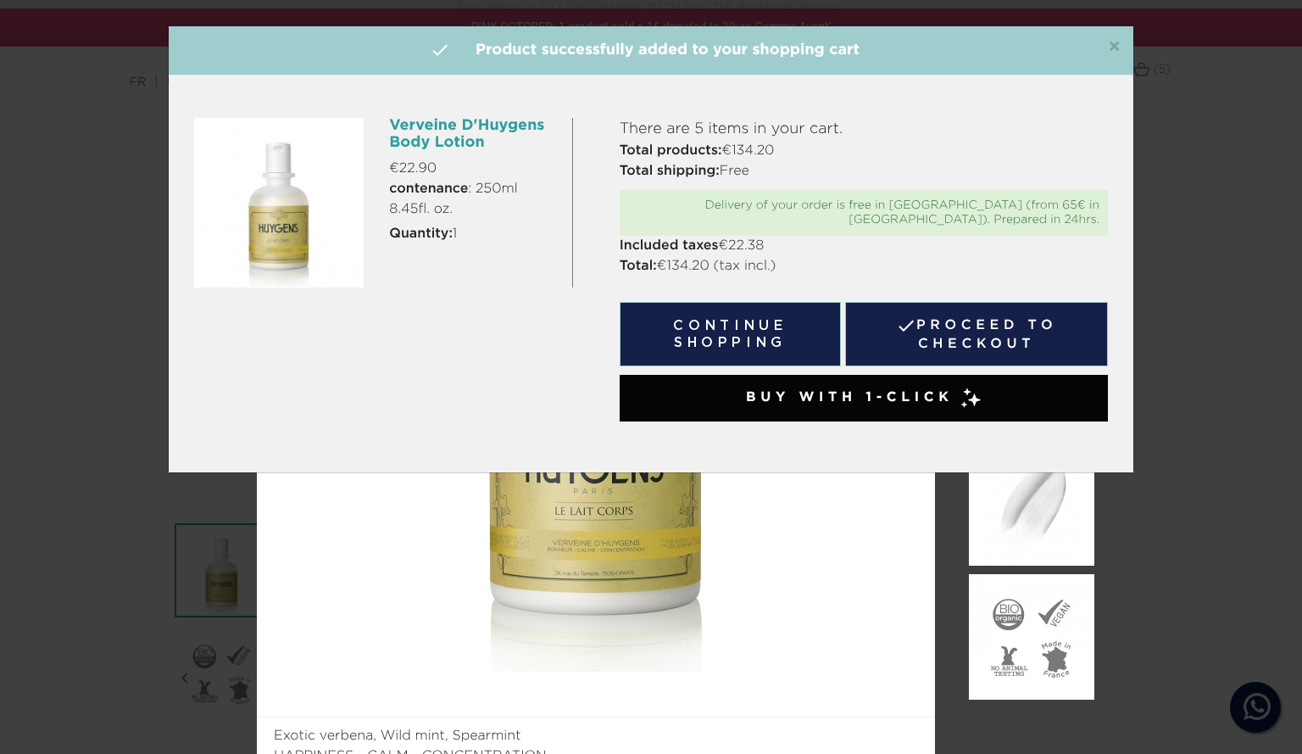
click at [1116, 42] on span "×" at bounding box center [1114, 47] width 13 height 20
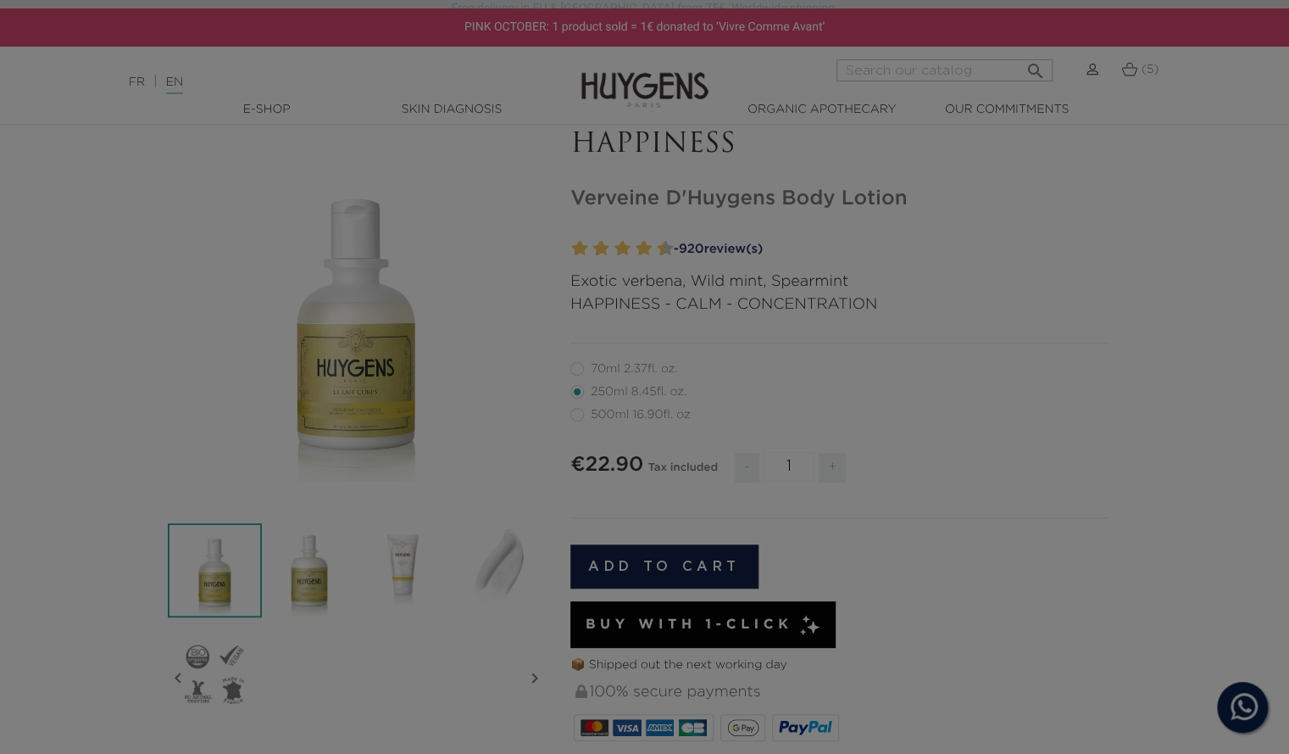
click at [370, 374] on div at bounding box center [644, 377] width 1289 height 754
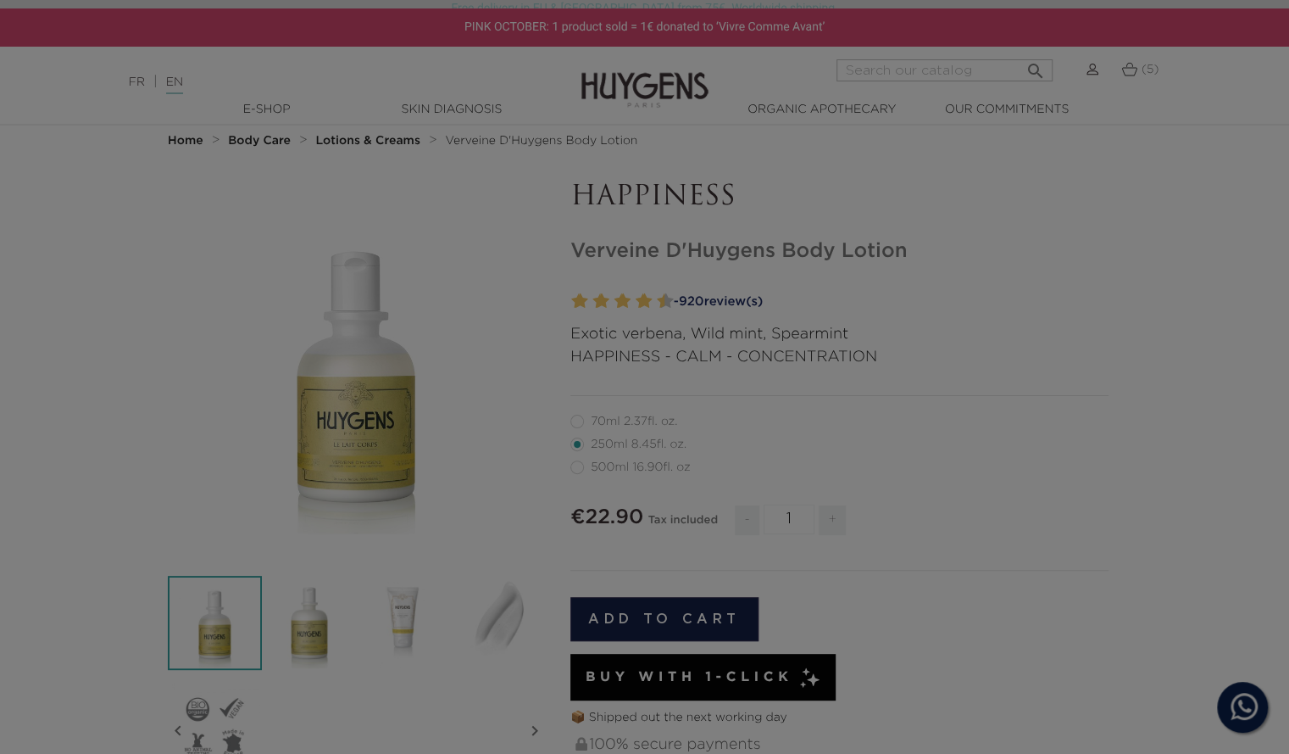
scroll to position [37, 0]
click at [341, 407] on div at bounding box center [644, 377] width 1289 height 754
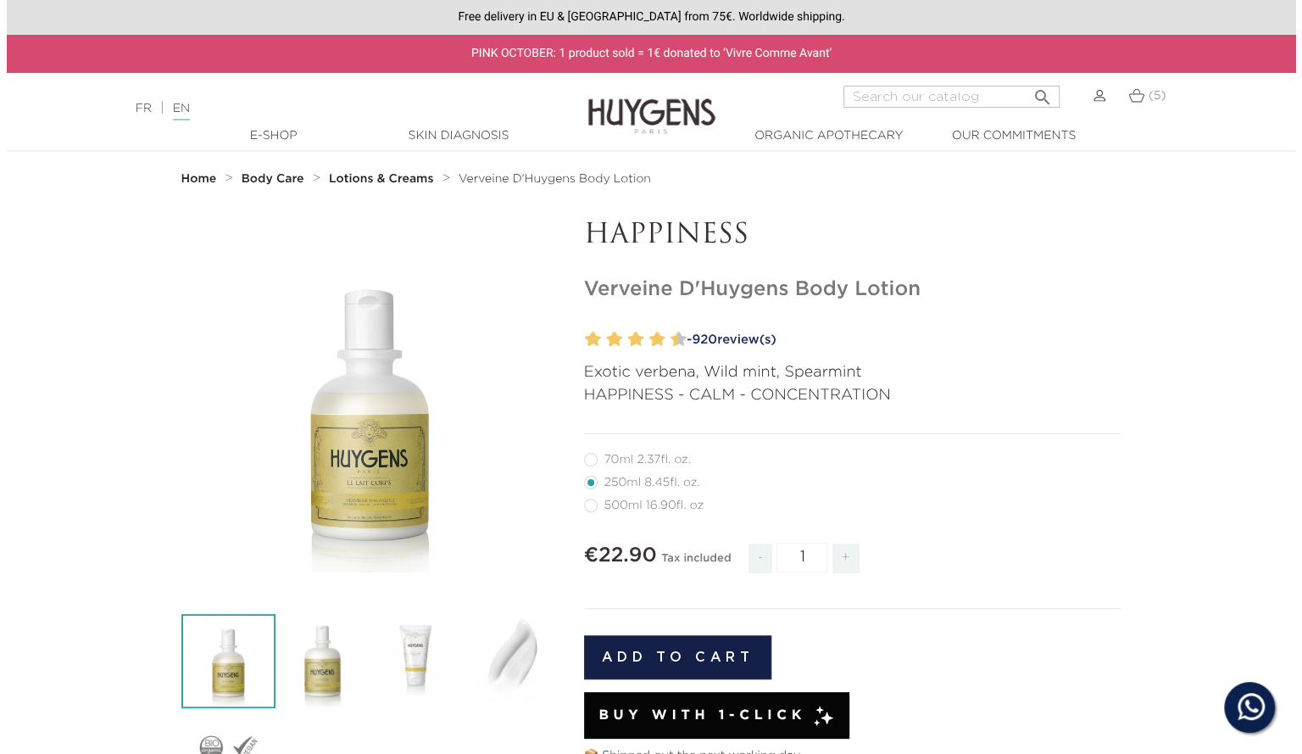
scroll to position [37, 0]
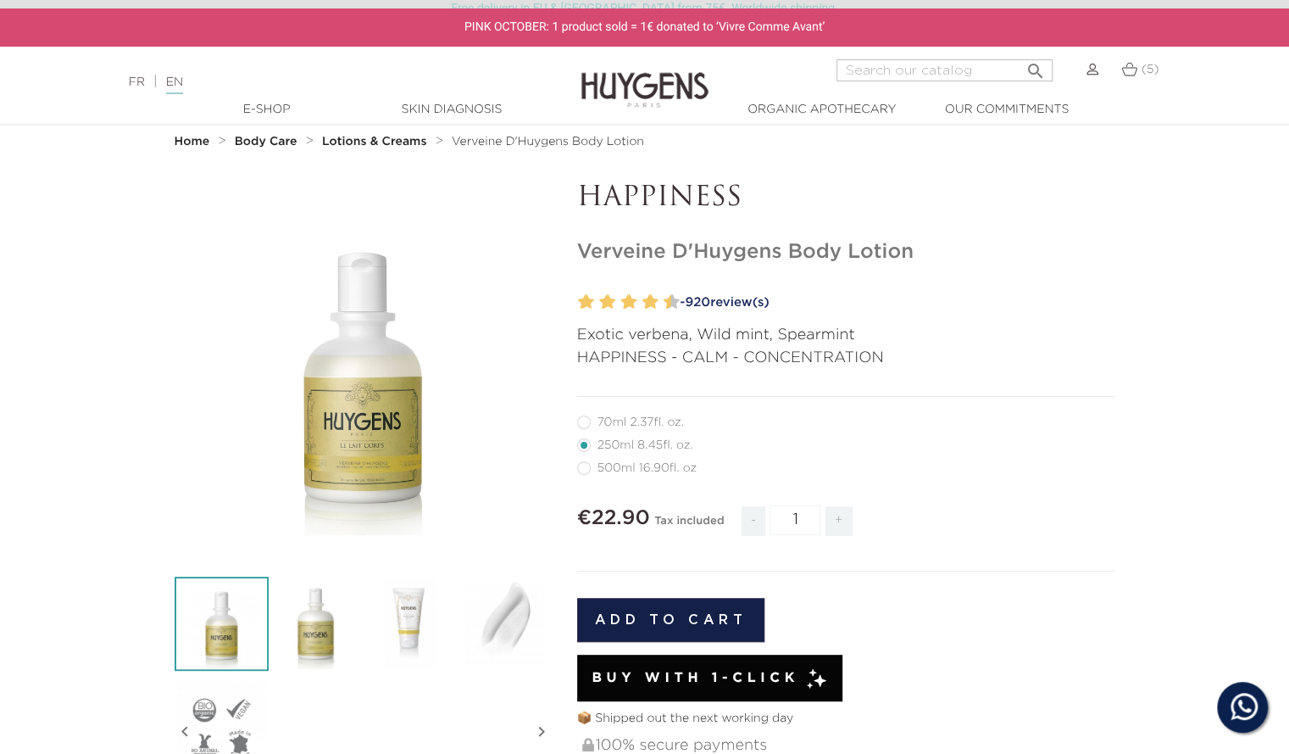
click at [376, 419] on div "" at bounding box center [363, 370] width 377 height 377
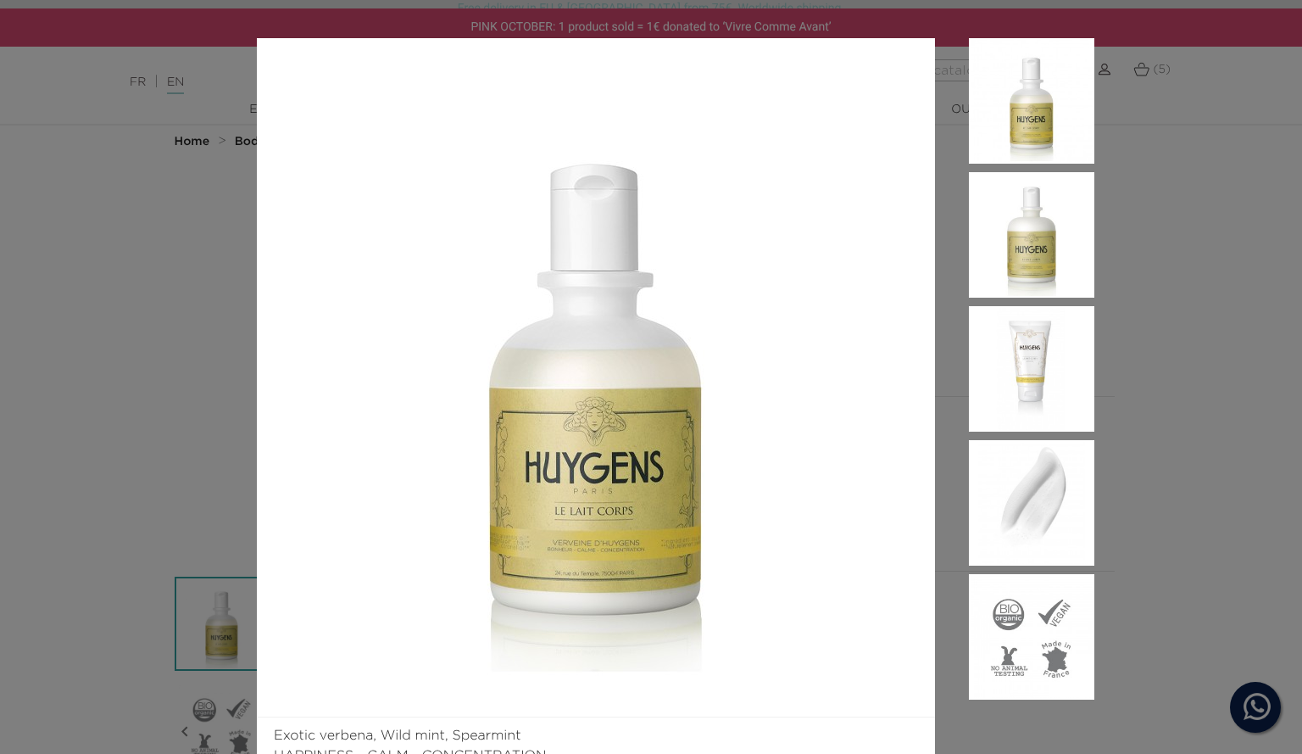
scroll to position [58, 0]
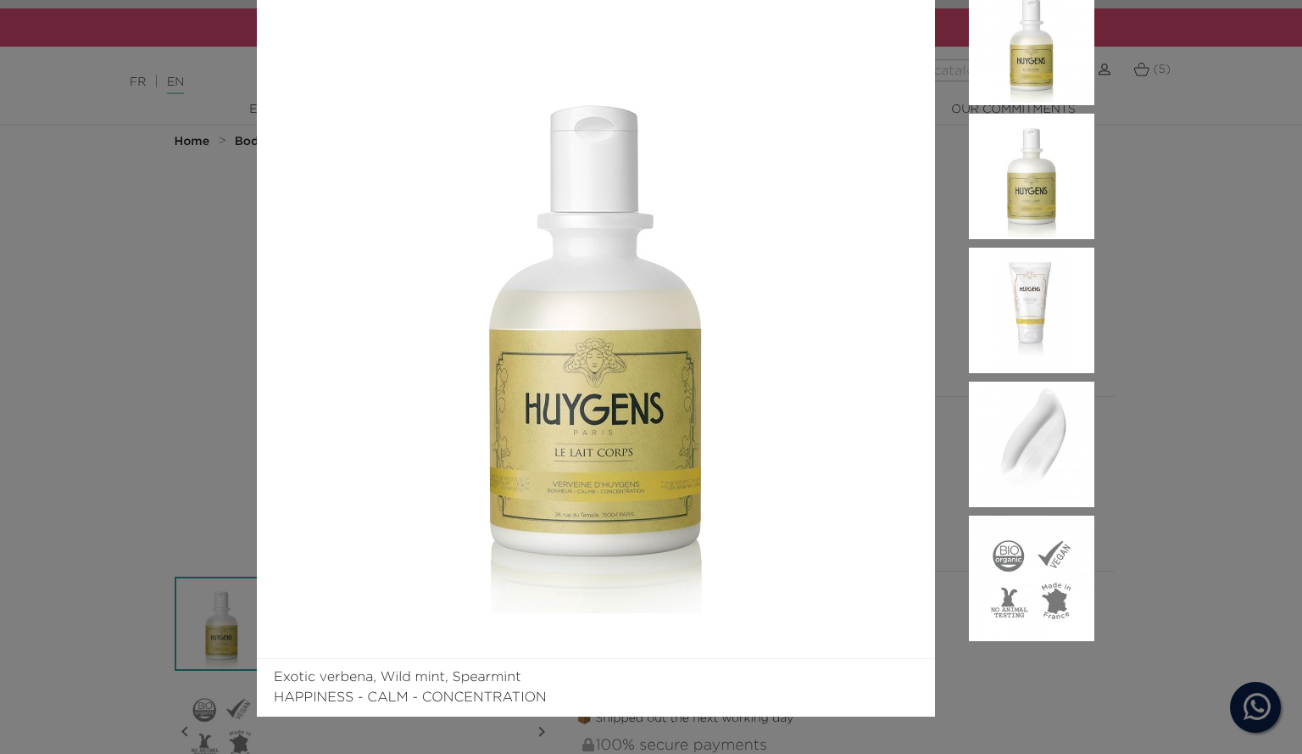
click at [1033, 172] on img at bounding box center [1031, 176] width 125 height 125
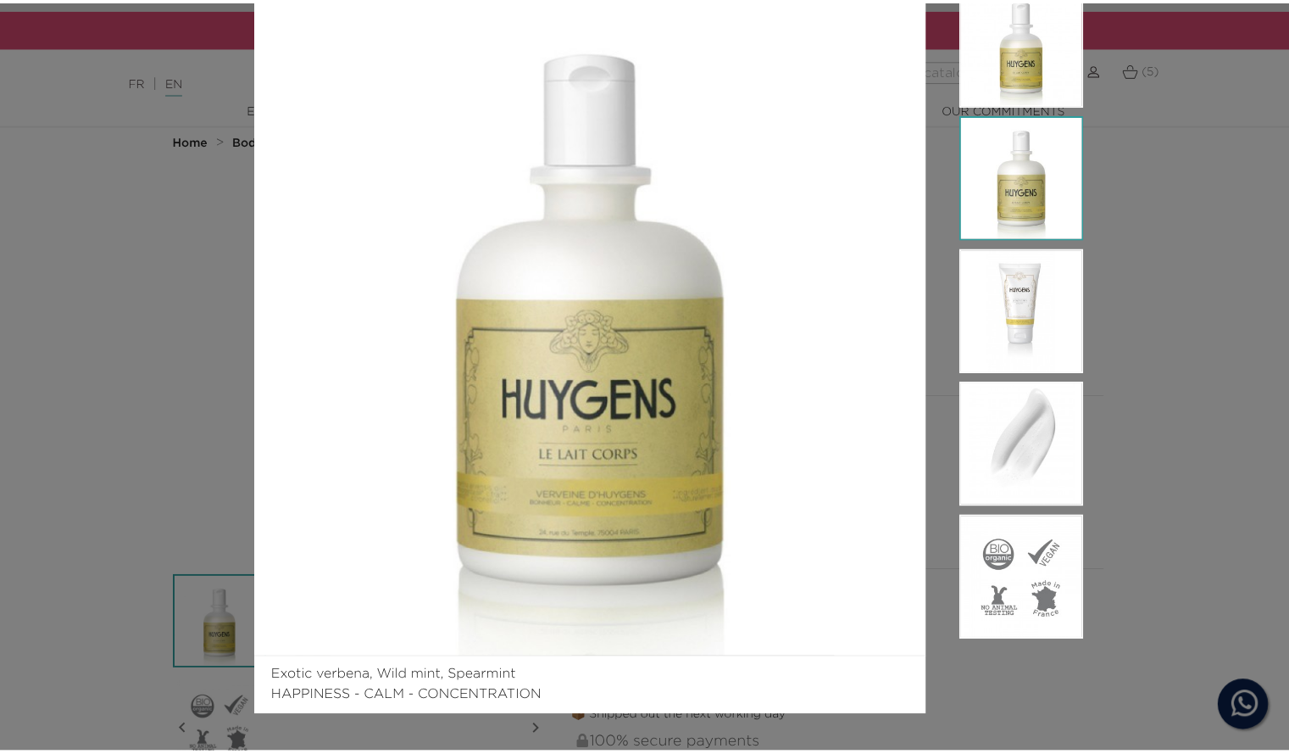
scroll to position [0, 0]
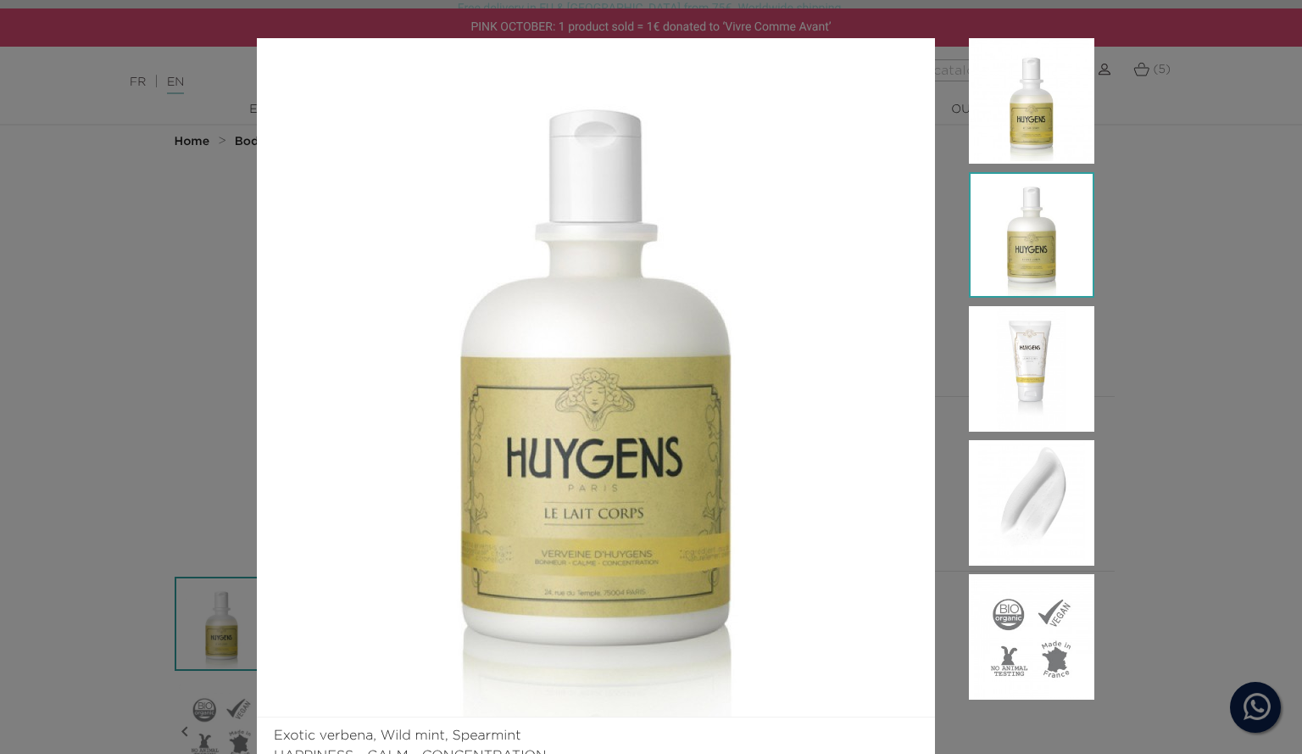
click at [1183, 181] on div "Exotic verbena, Wild mint, Spearmint HAPPINESS - CALM - CONCENTRATION" at bounding box center [651, 377] width 1302 height 754
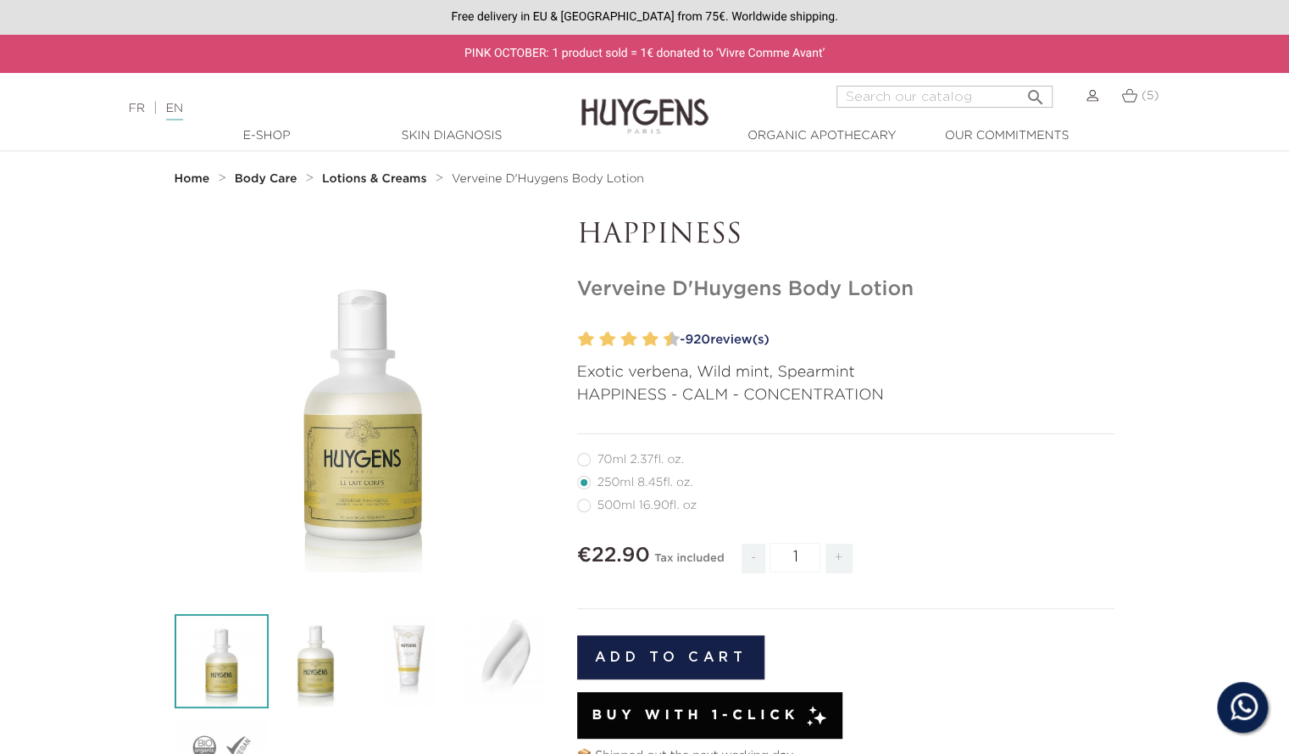
click at [1134, 95] on img at bounding box center [1130, 95] width 16 height 14
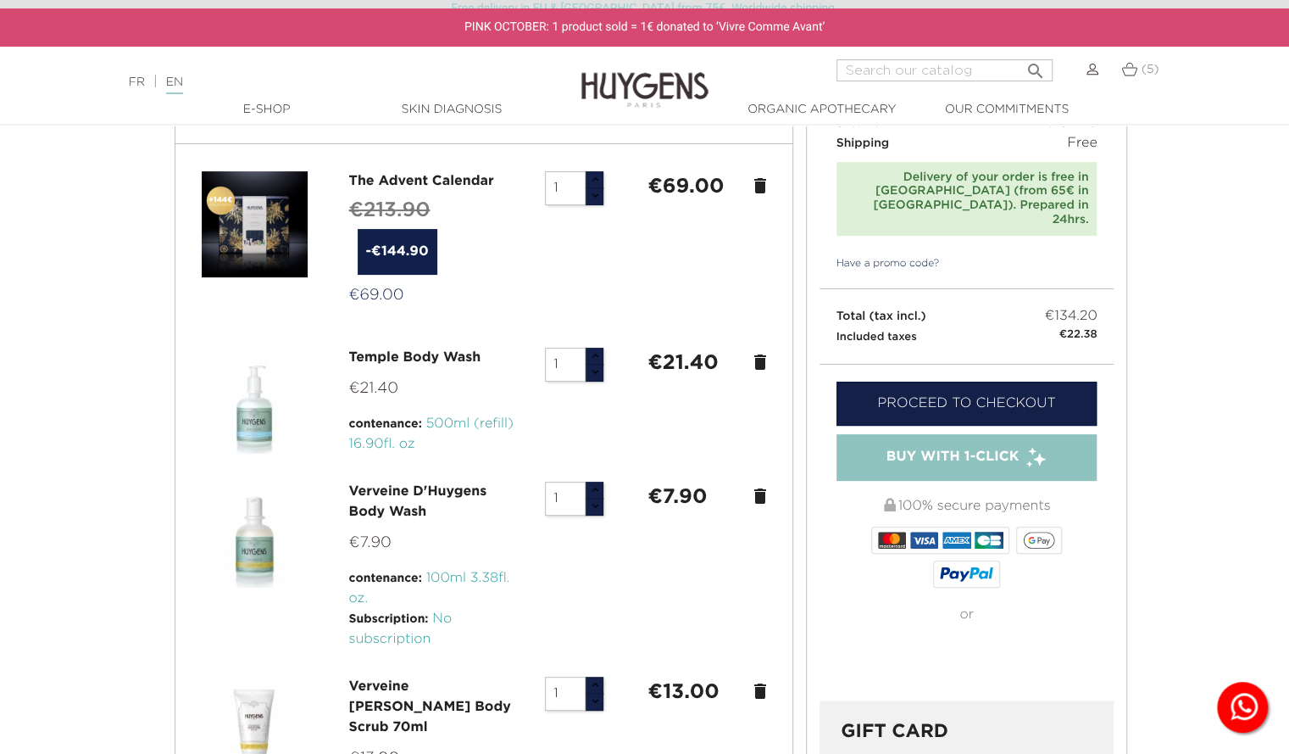
scroll to position [117, 0]
click at [594, 189] on button "button" at bounding box center [594, 197] width 19 height 18
type input "2"
click at [594, 181] on button "button" at bounding box center [594, 181] width 19 height 18
